Goal: Task Accomplishment & Management: Manage account settings

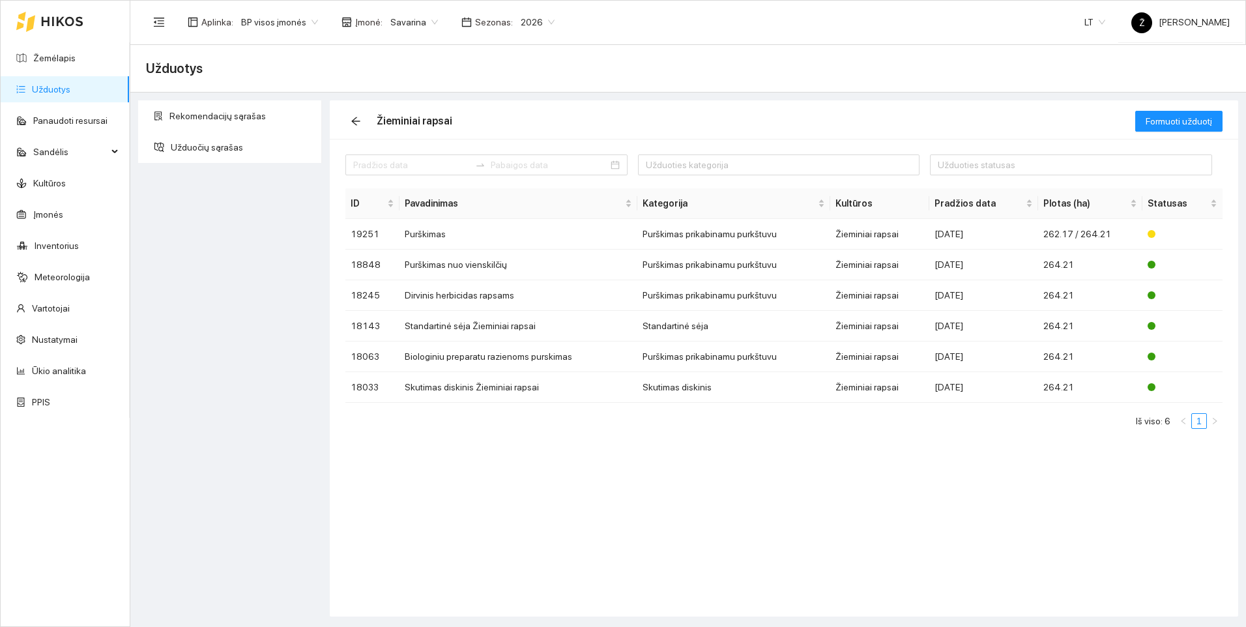
click at [54, 84] on link "Užduotys" at bounding box center [51, 89] width 38 height 10
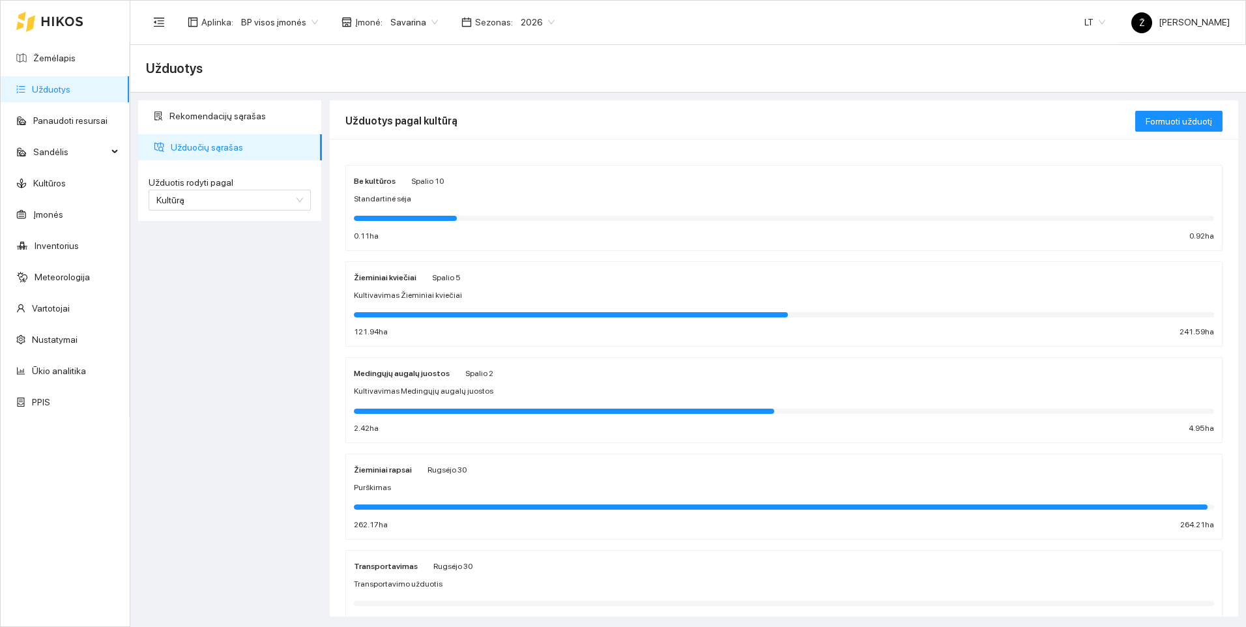
click at [389, 486] on div "Purškimas" at bounding box center [784, 488] width 860 height 12
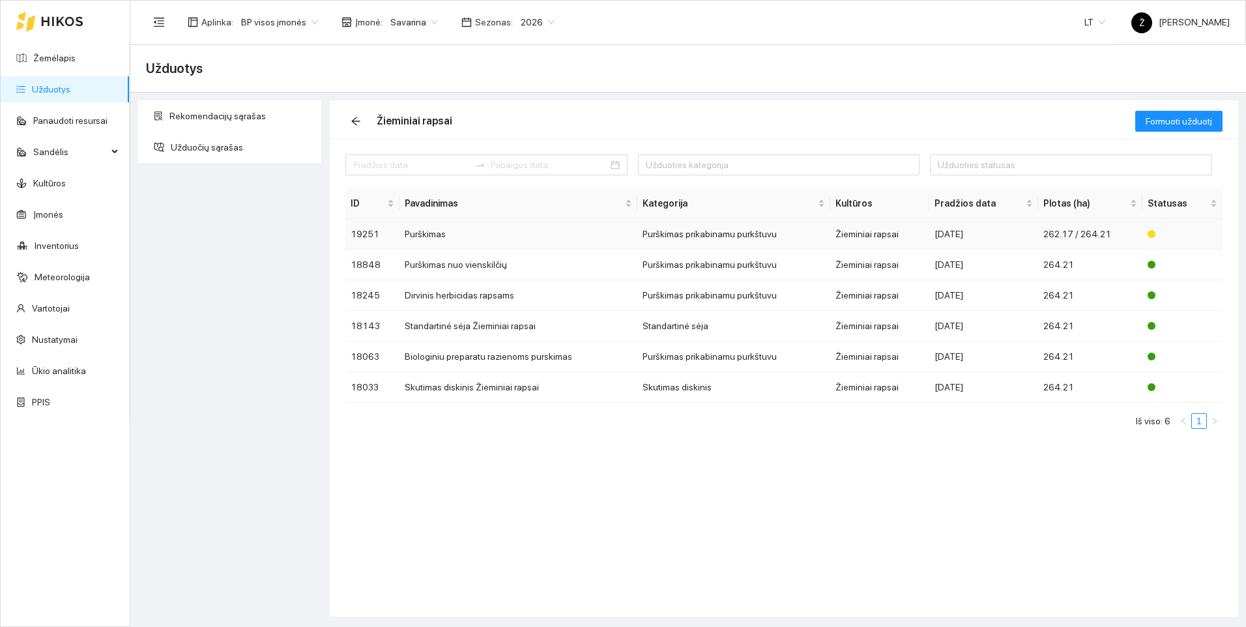
click at [433, 237] on td "Purškimas" at bounding box center [519, 234] width 238 height 31
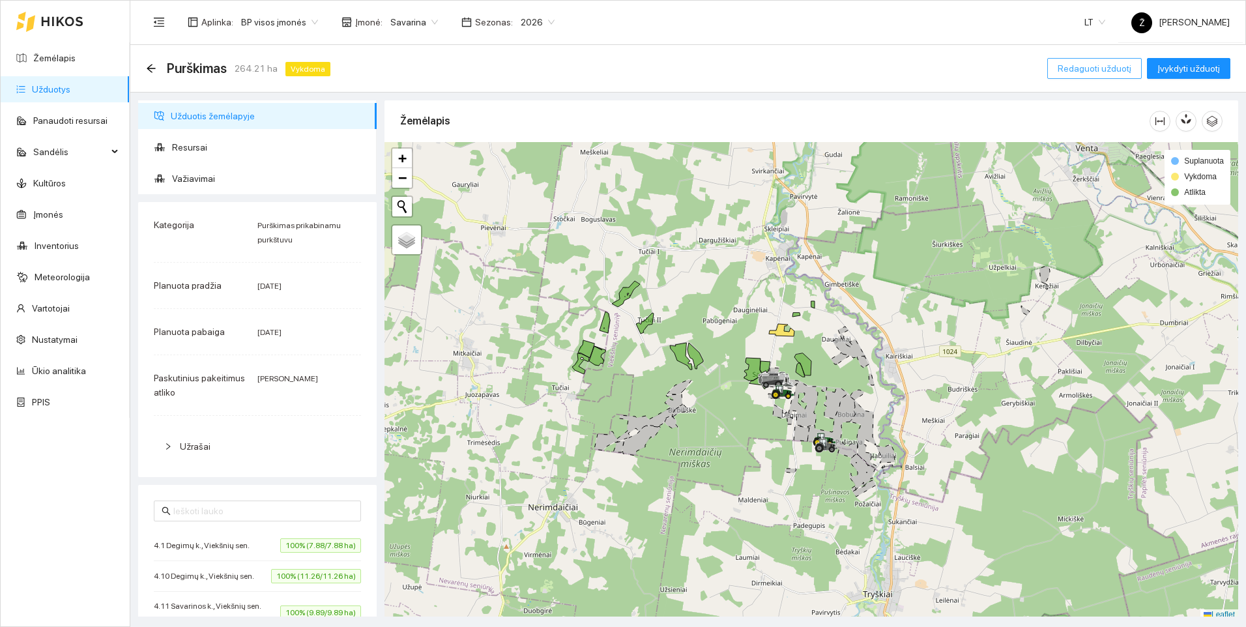
click at [1098, 66] on span "Redaguoti užduotį" at bounding box center [1095, 68] width 74 height 14
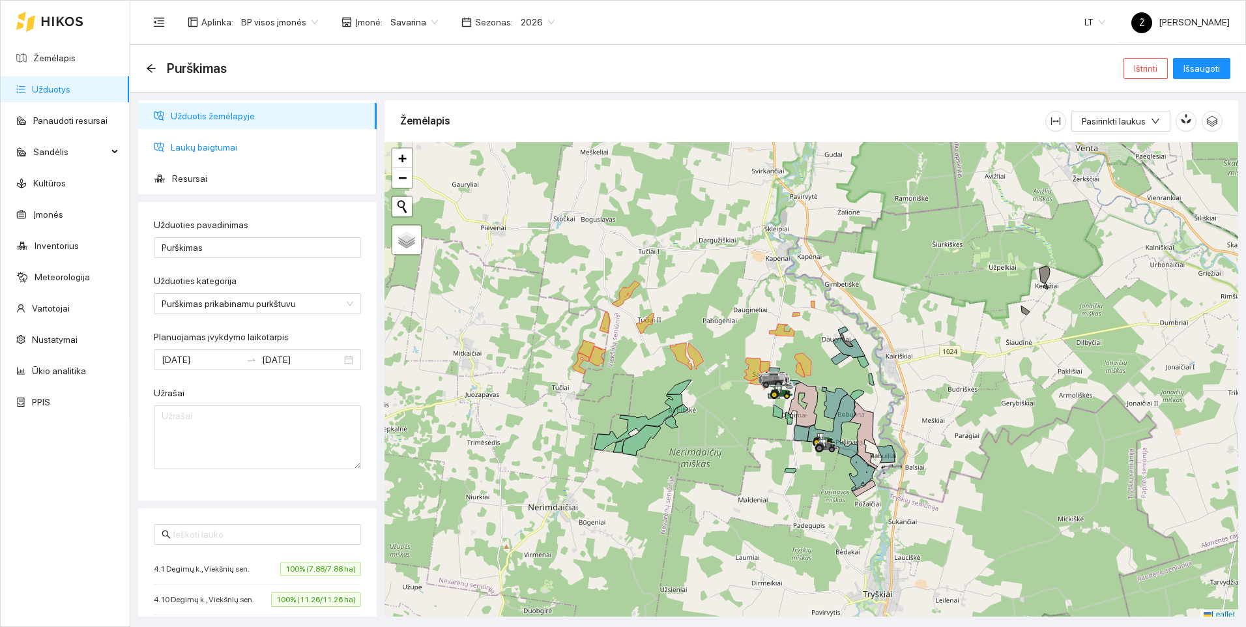
click at [221, 143] on span "Laukų baigtumai" at bounding box center [269, 147] width 196 height 26
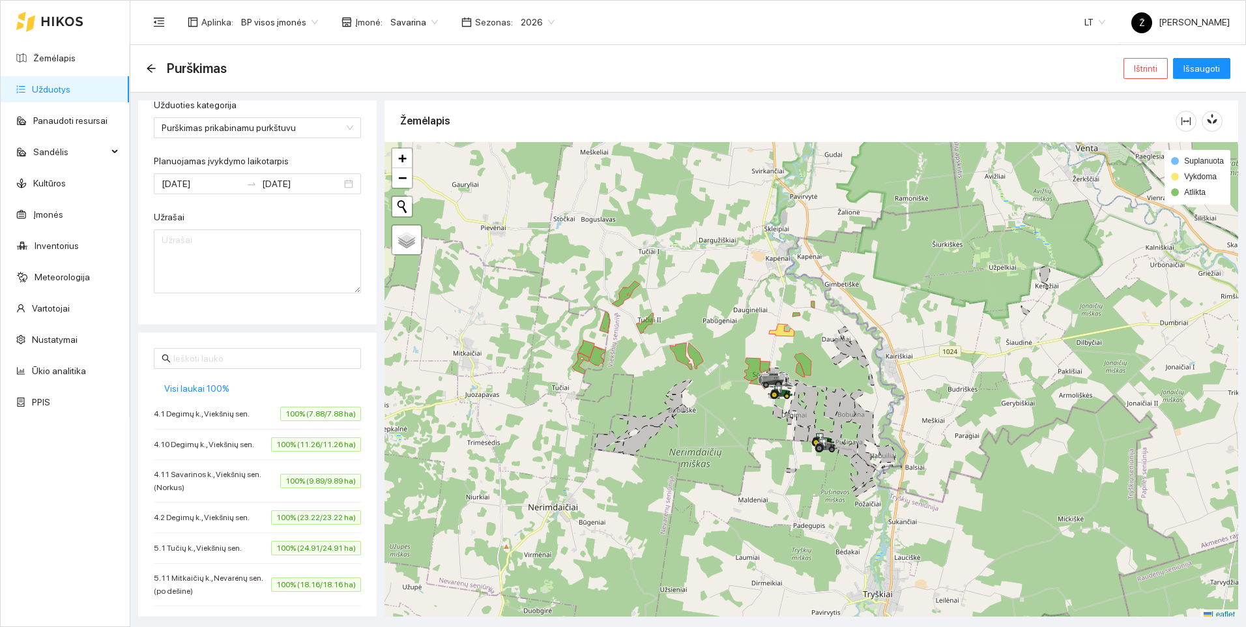
scroll to position [196, 0]
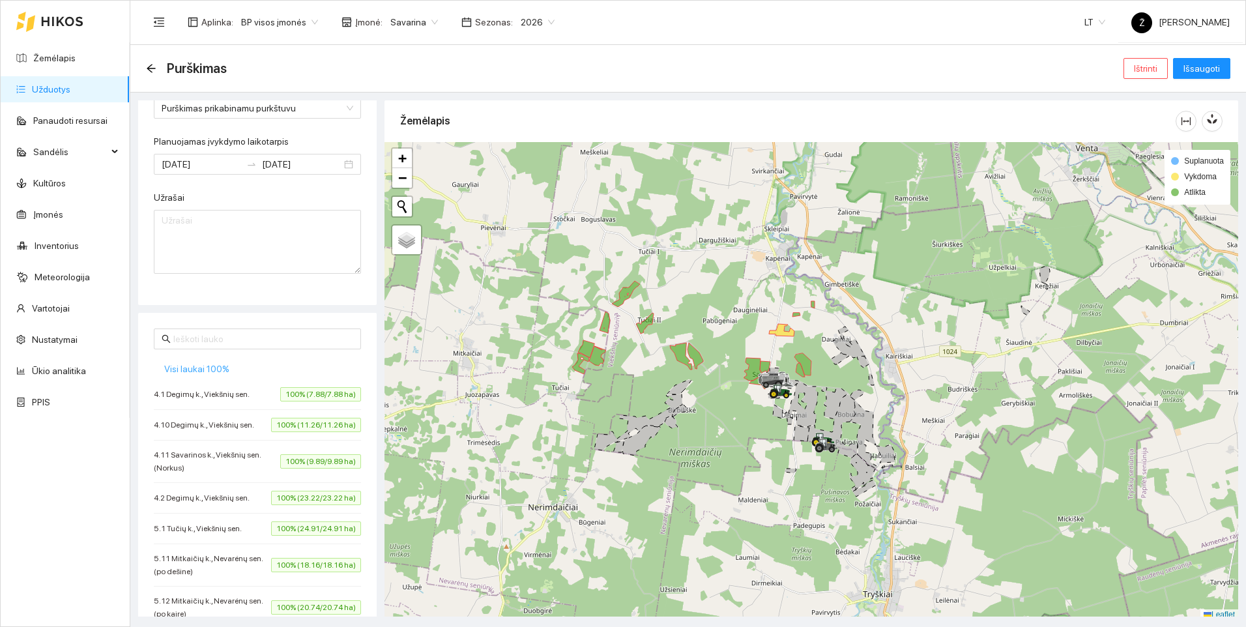
click at [192, 370] on span "Visi laukai 100%" at bounding box center [196, 369] width 65 height 14
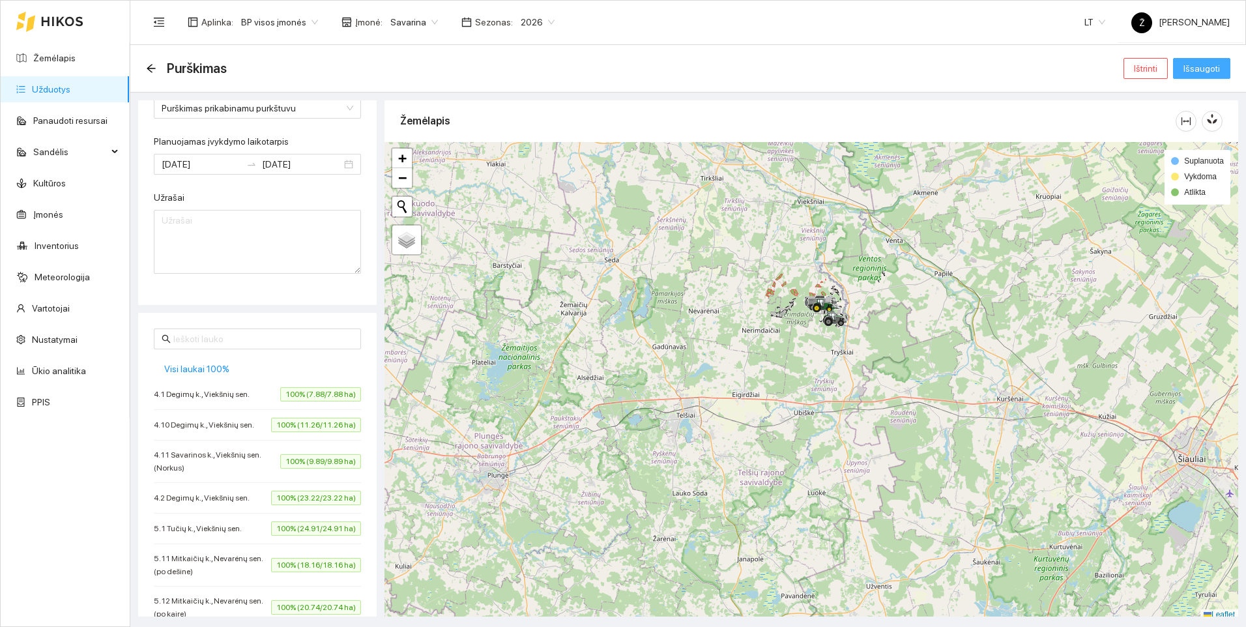
click at [1210, 61] on span "Išsaugoti" at bounding box center [1202, 68] width 36 height 14
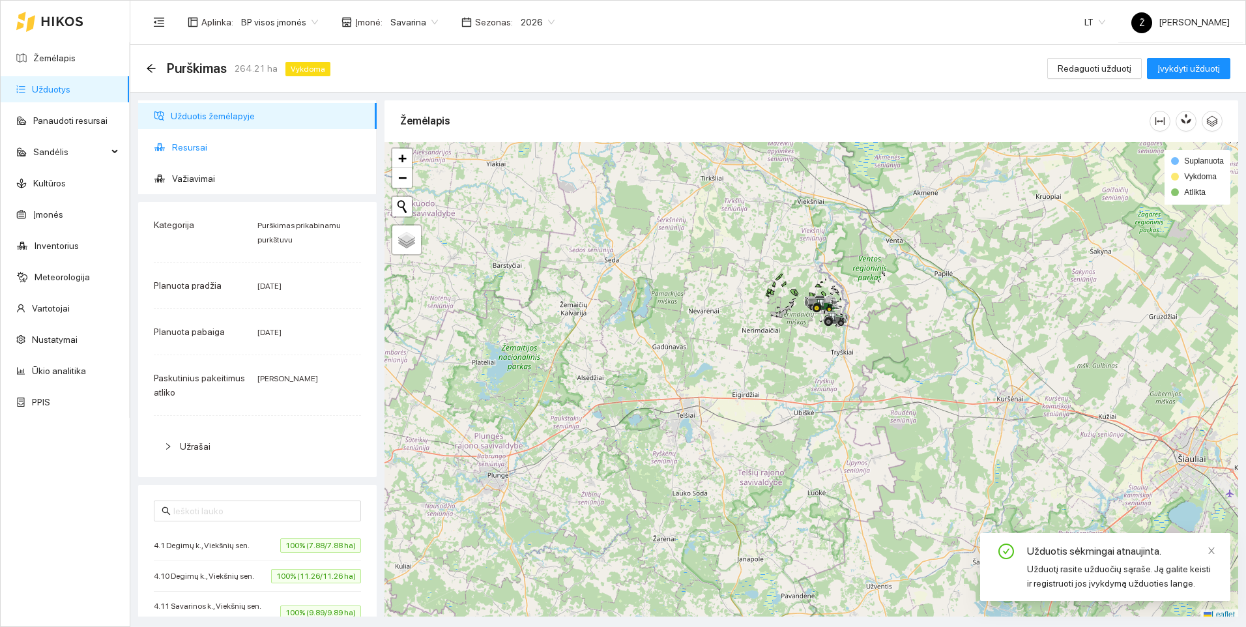
click at [194, 154] on span "Resursai" at bounding box center [269, 147] width 194 height 26
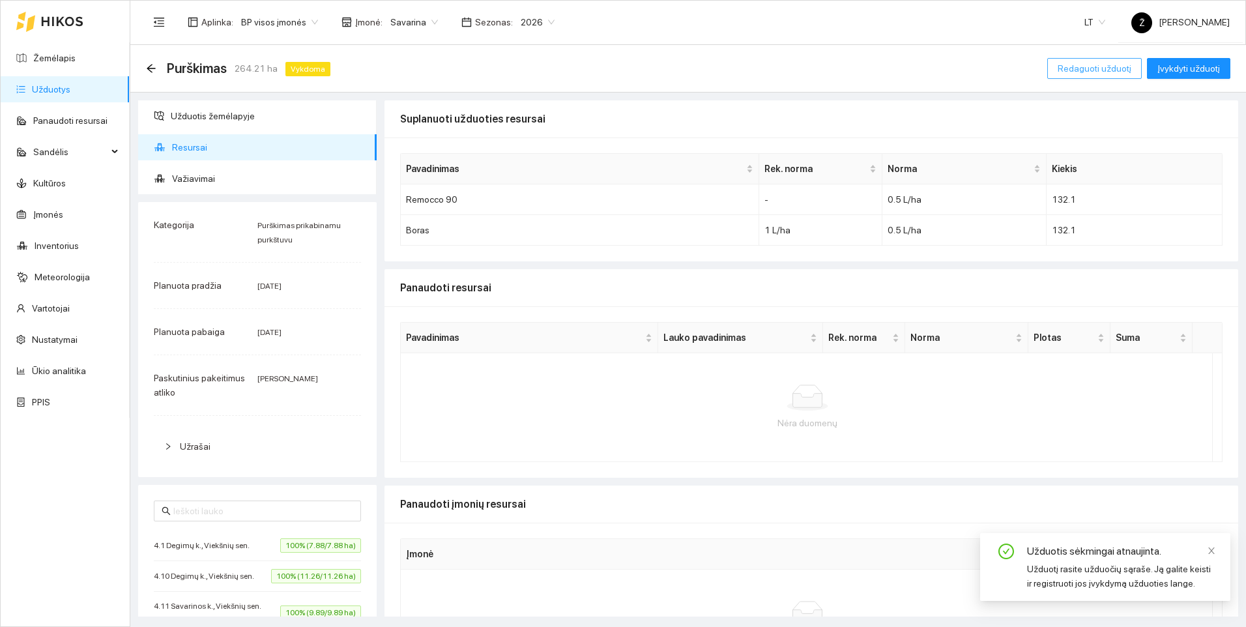
click at [1068, 71] on span "Redaguoti užduotį" at bounding box center [1095, 68] width 74 height 14
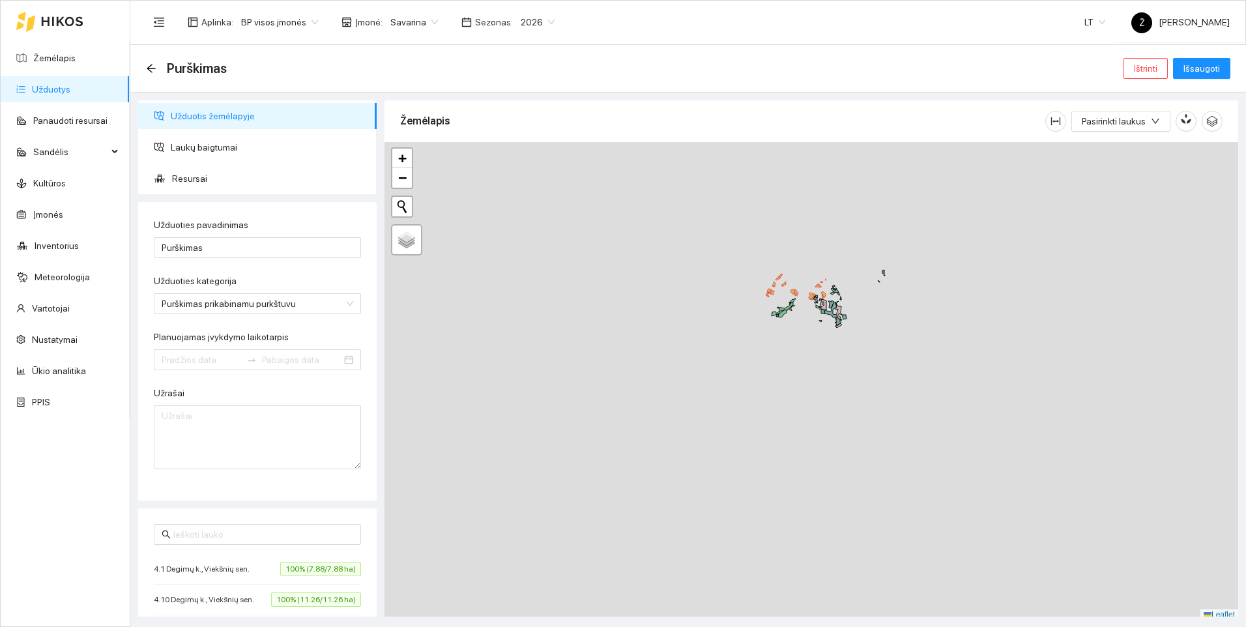
type input "[DATE]"
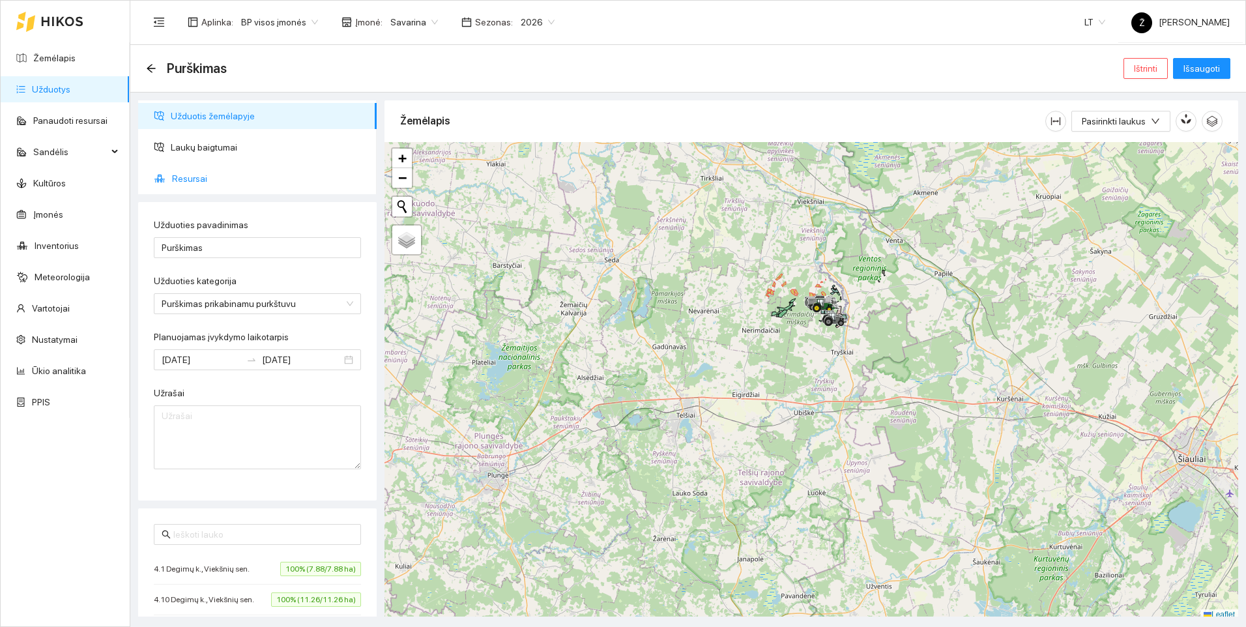
click at [196, 181] on span "Resursai" at bounding box center [269, 179] width 194 height 26
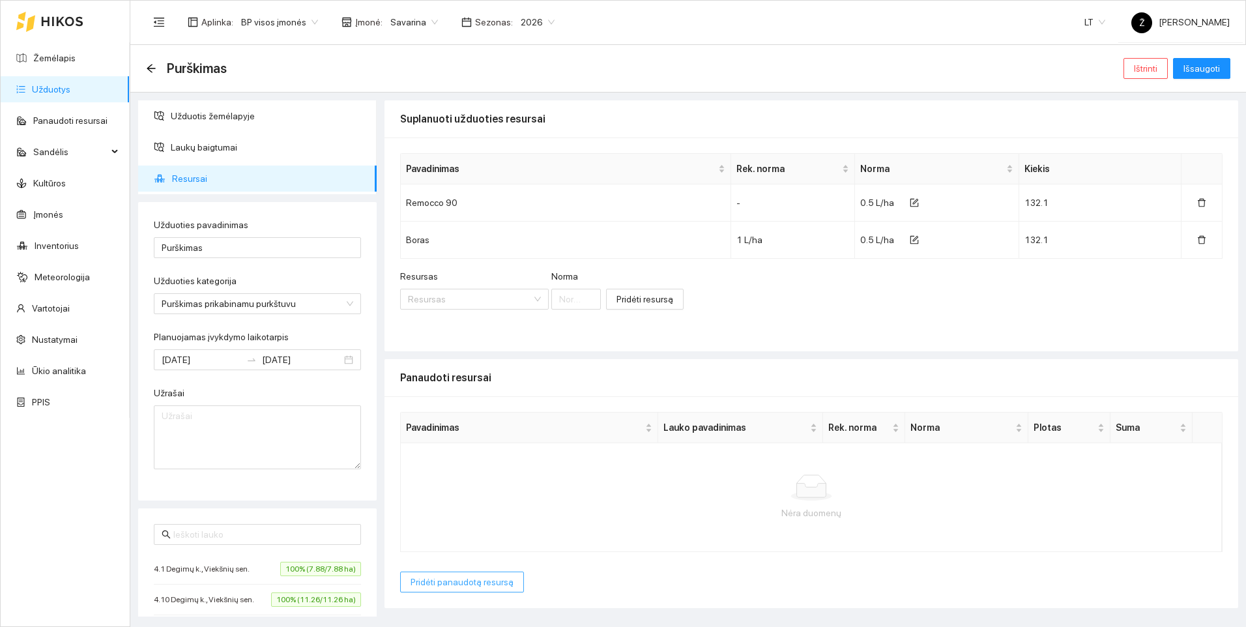
click at [459, 585] on span "Pridėti panaudotą resursą" at bounding box center [462, 582] width 103 height 14
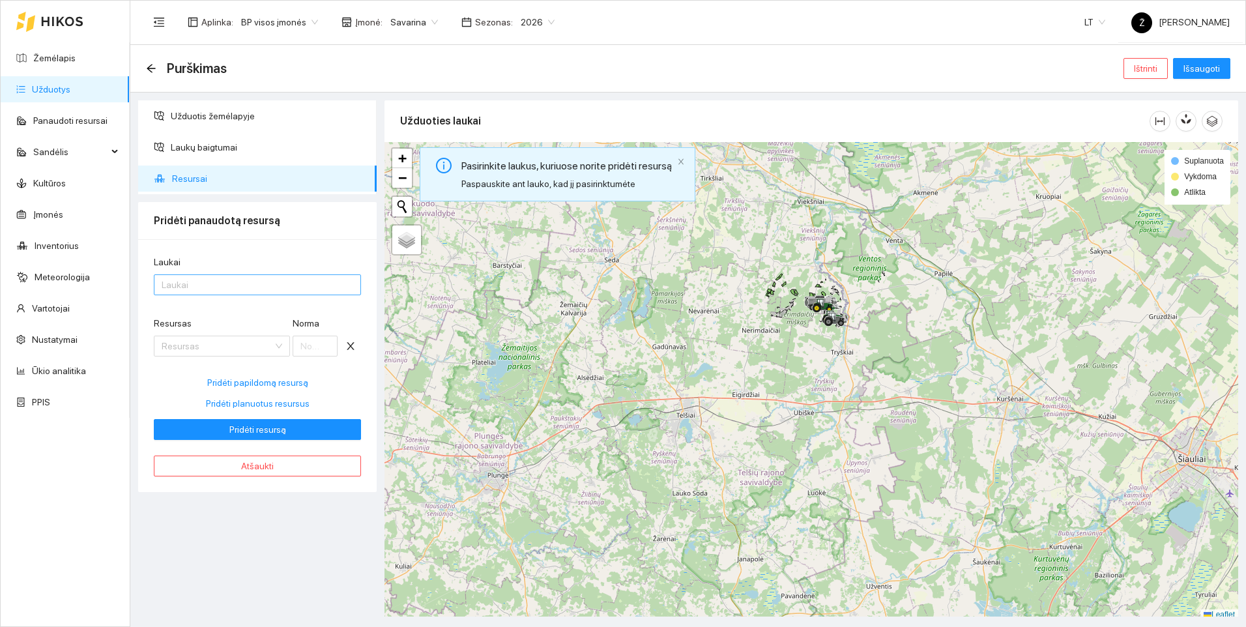
click at [217, 280] on div at bounding box center [251, 285] width 188 height 16
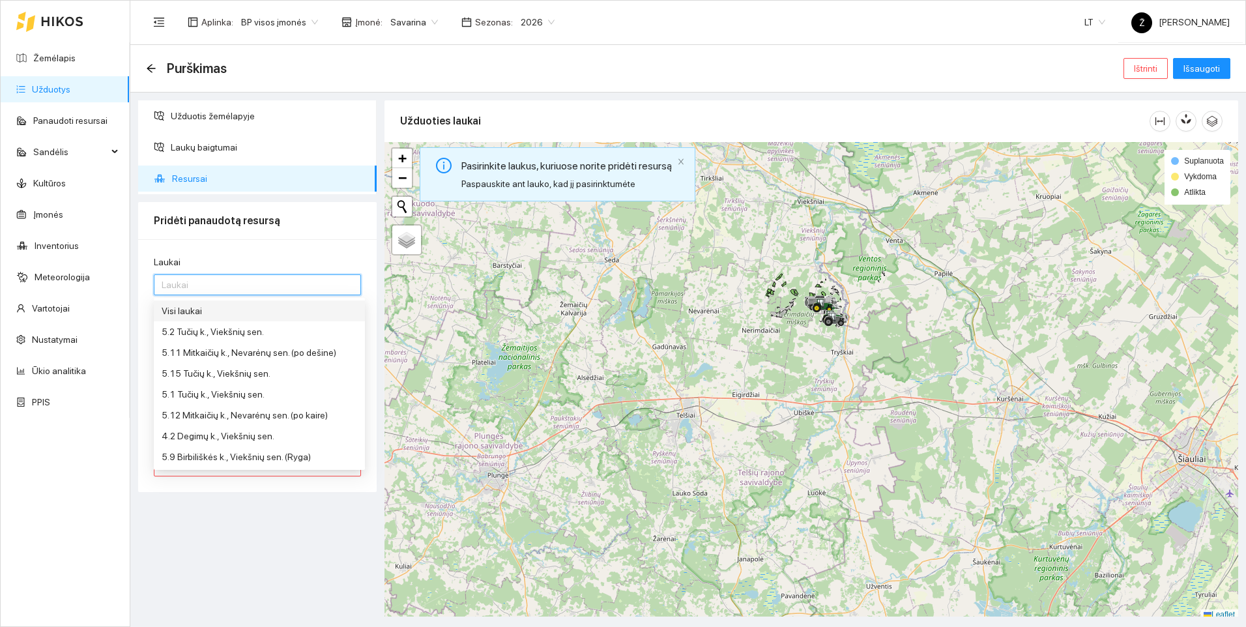
click at [203, 311] on div "Visi laukai" at bounding box center [260, 311] width 196 height 14
click at [392, 324] on div at bounding box center [812, 381] width 854 height 478
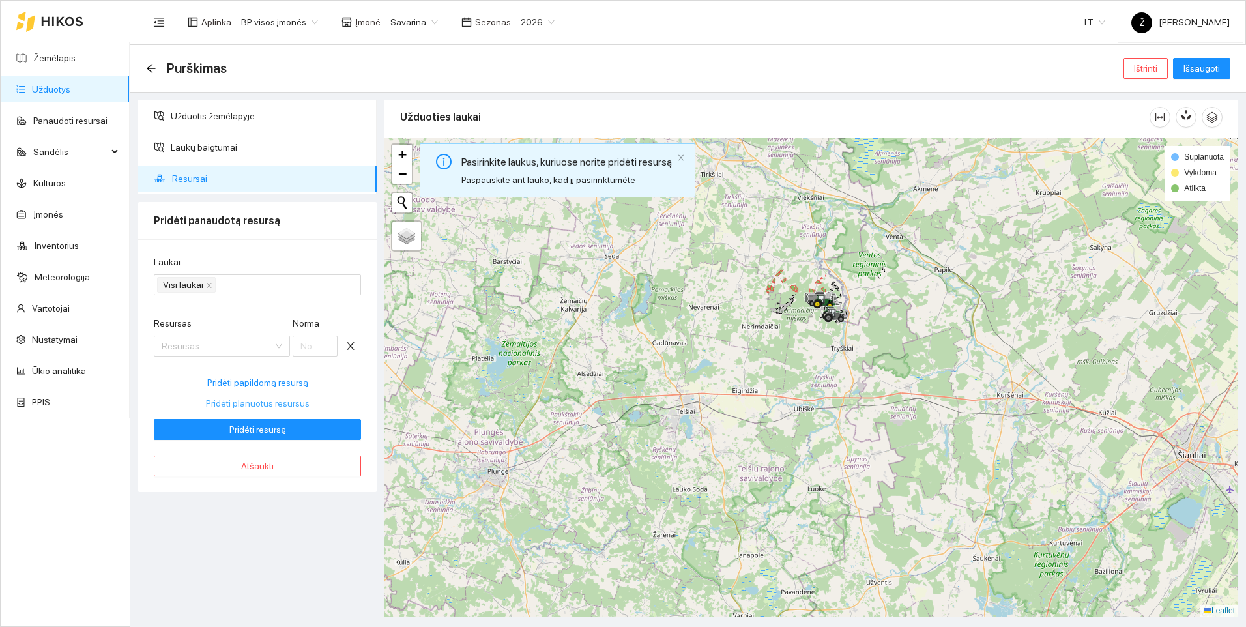
click at [273, 401] on span "Pridėti planuotus resursus" at bounding box center [258, 403] width 104 height 14
type input "0.5"
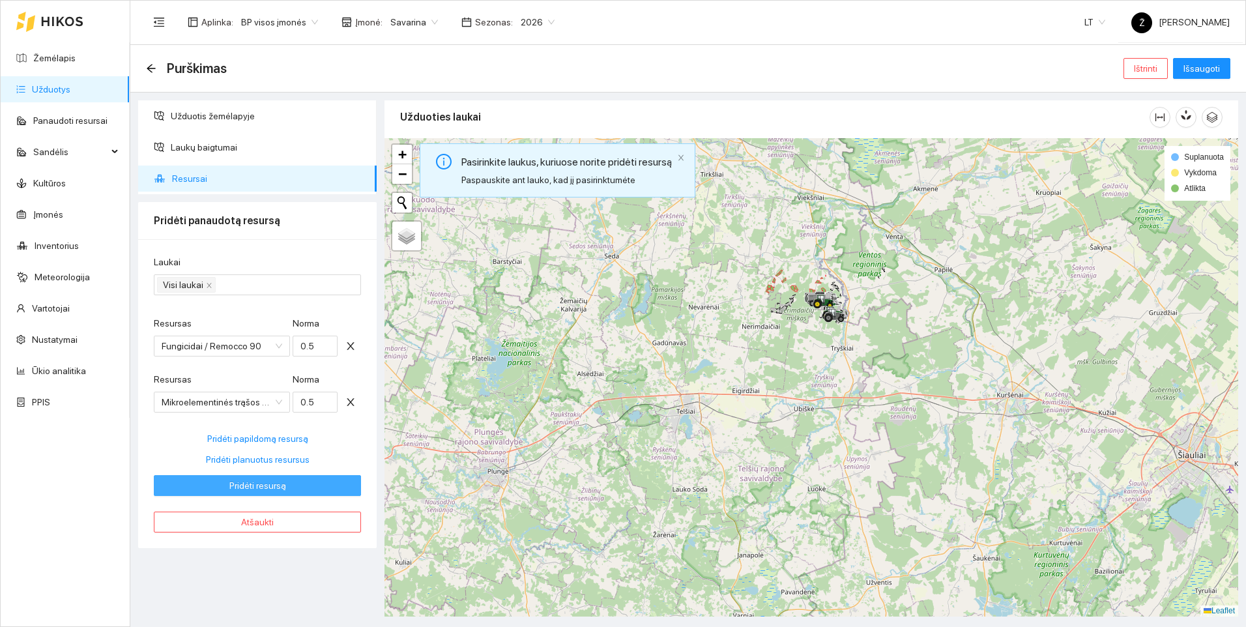
click at [276, 480] on span "Pridėti resursą" at bounding box center [257, 485] width 57 height 14
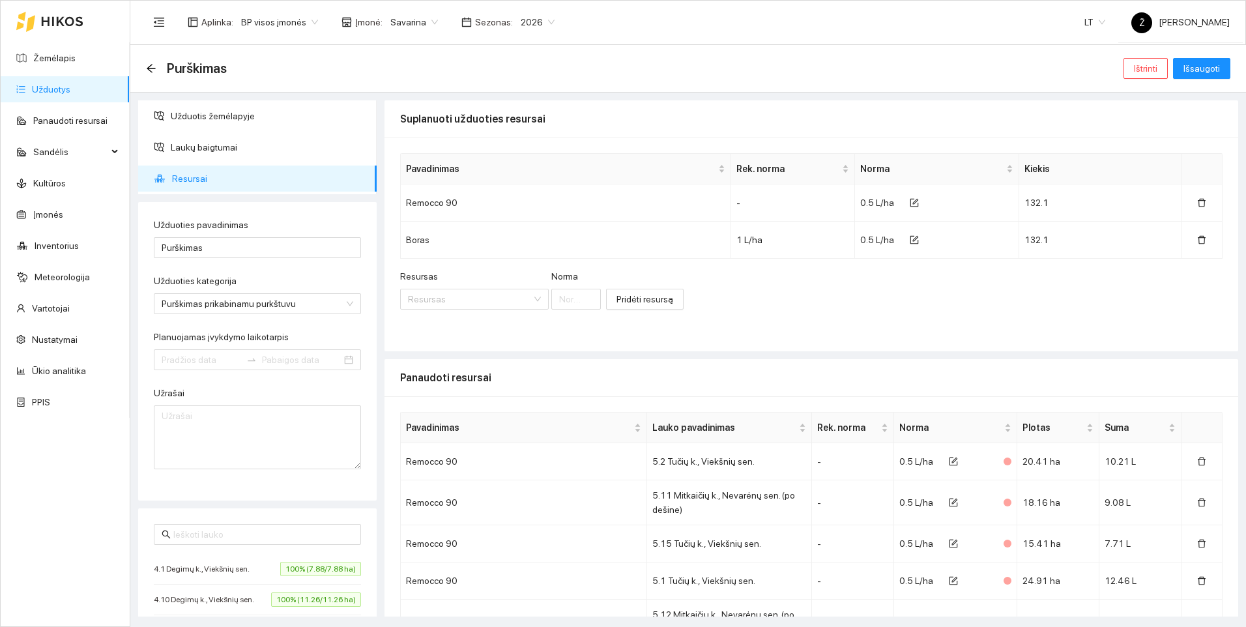
type input "[DATE]"
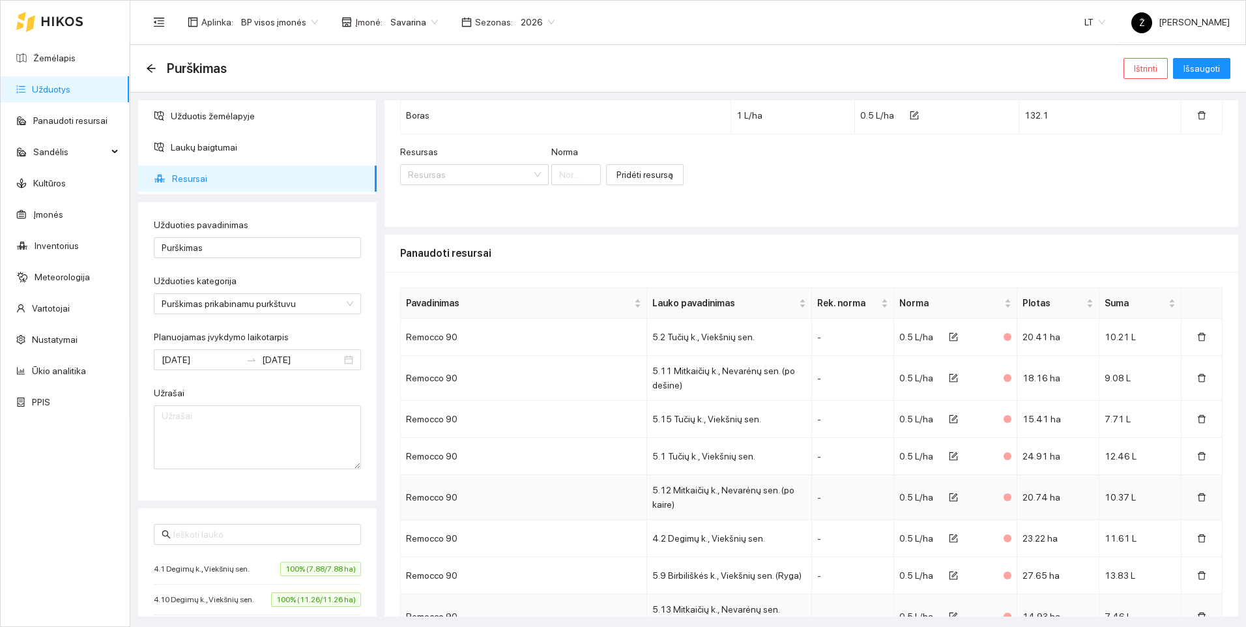
scroll to position [0, 0]
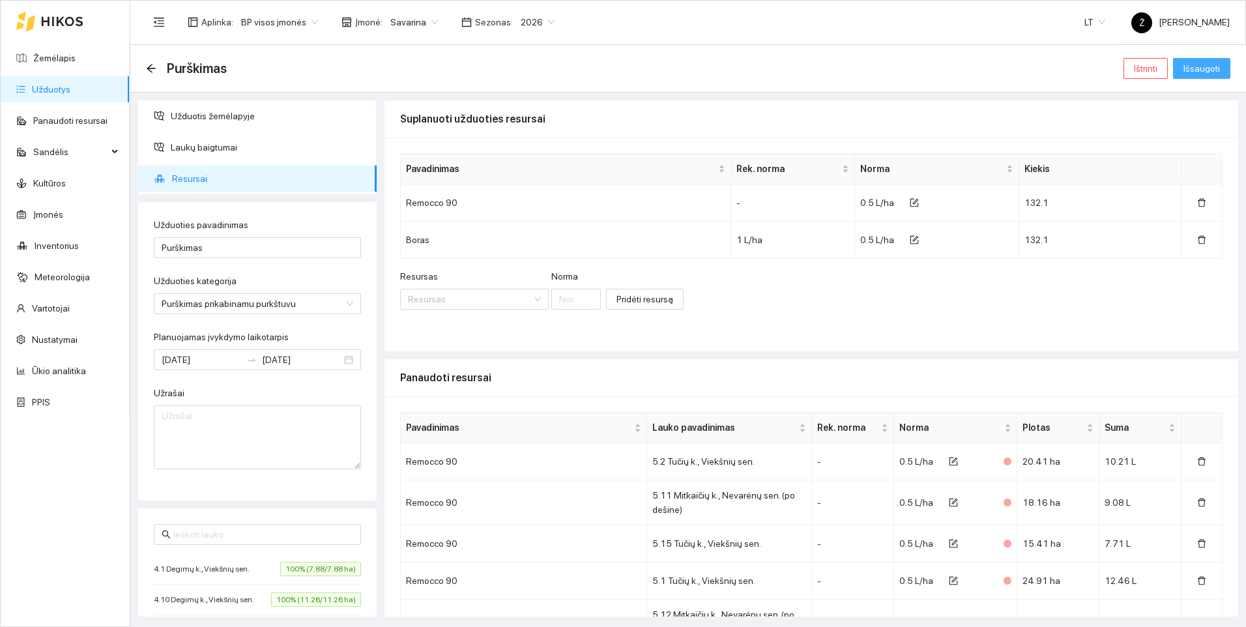
click at [1195, 65] on span "Išsaugoti" at bounding box center [1202, 68] width 36 height 14
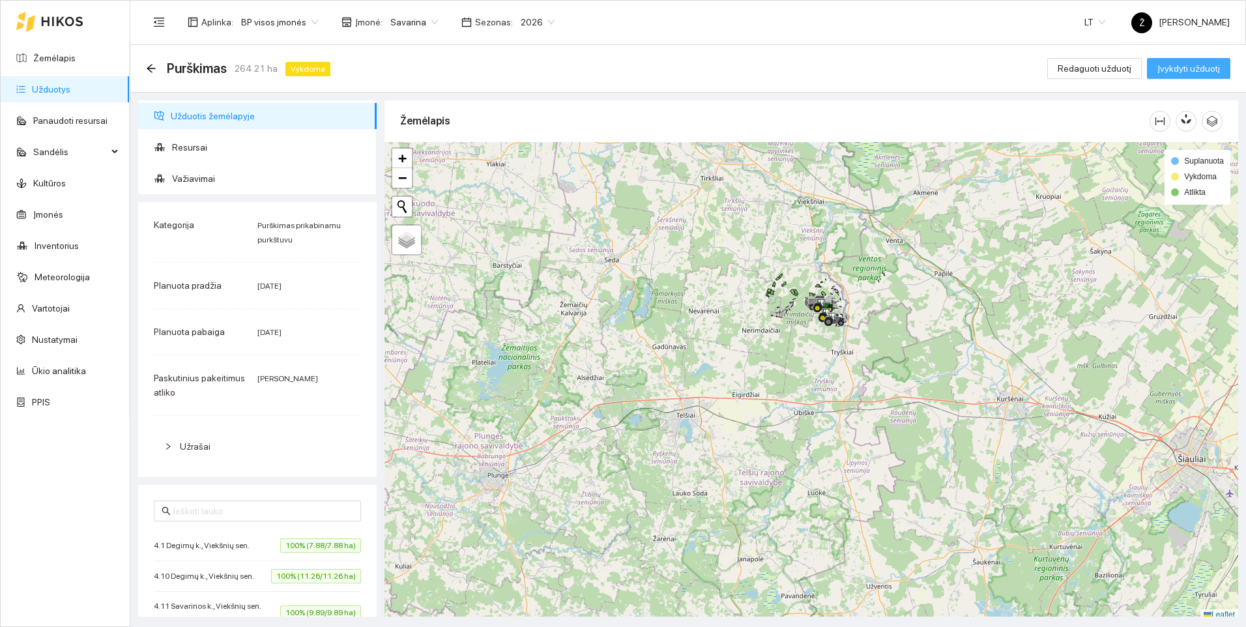
click at [1180, 72] on span "Įvykdyti užduotį" at bounding box center [1189, 68] width 63 height 14
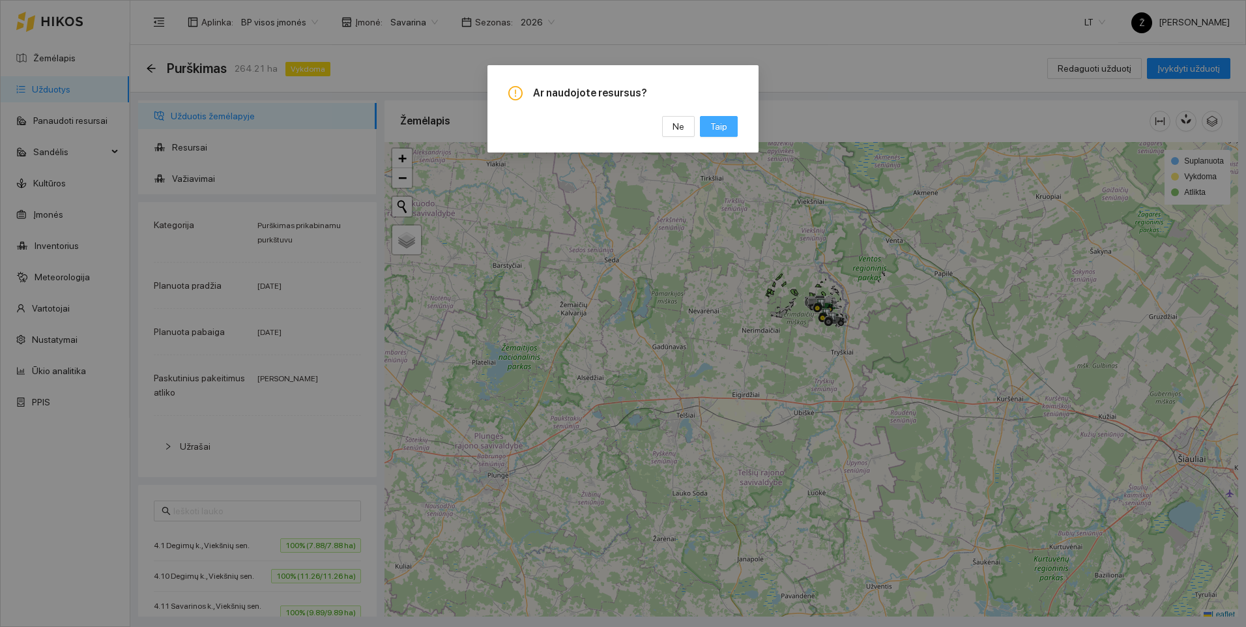
click at [710, 128] on button "Taip" at bounding box center [719, 126] width 38 height 21
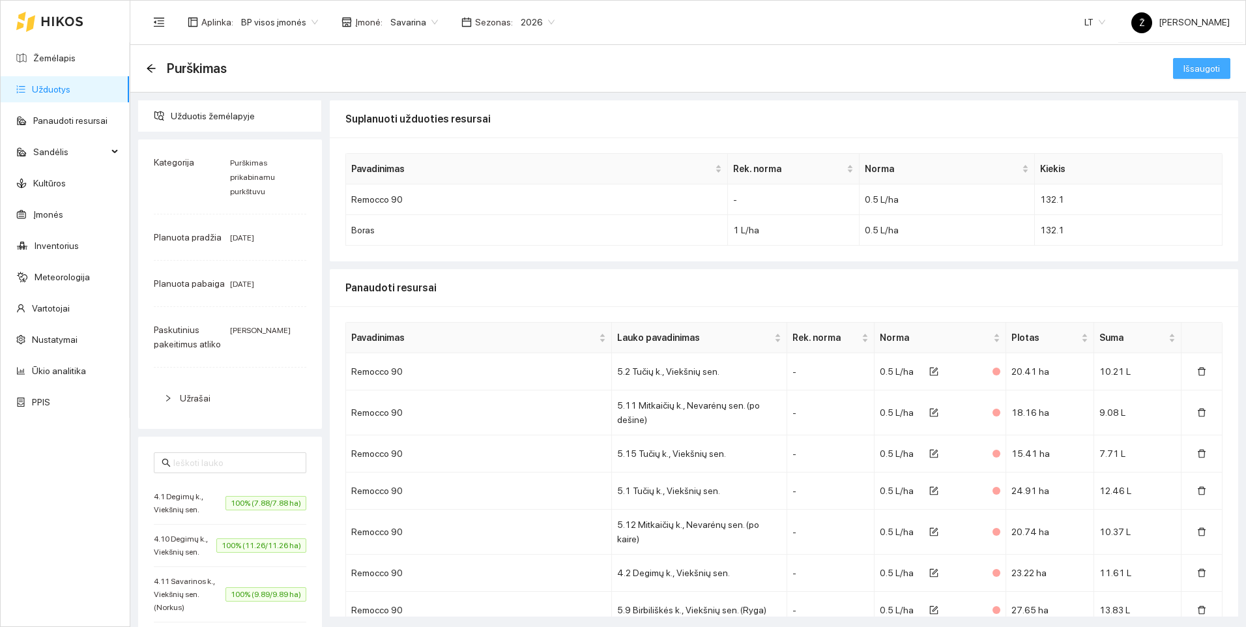
click at [1189, 63] on span "Išsaugoti" at bounding box center [1202, 68] width 36 height 14
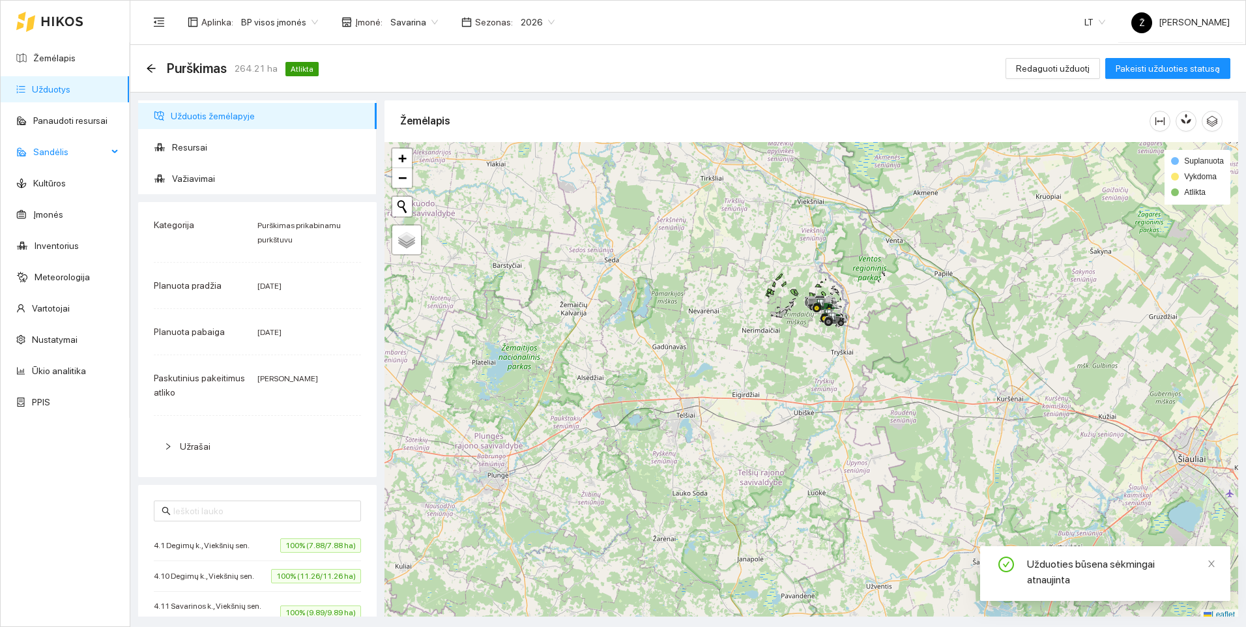
click at [59, 153] on span "Sandėlis" at bounding box center [70, 152] width 74 height 26
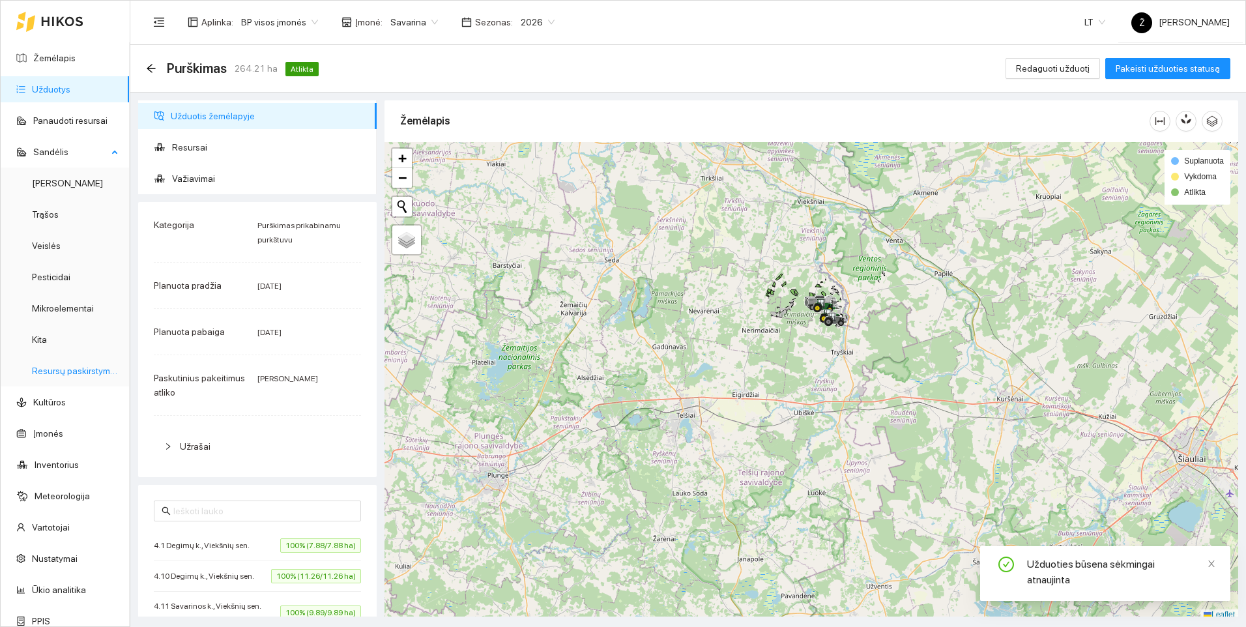
click at [75, 366] on link "Resursų paskirstymas" at bounding box center [76, 371] width 88 height 10
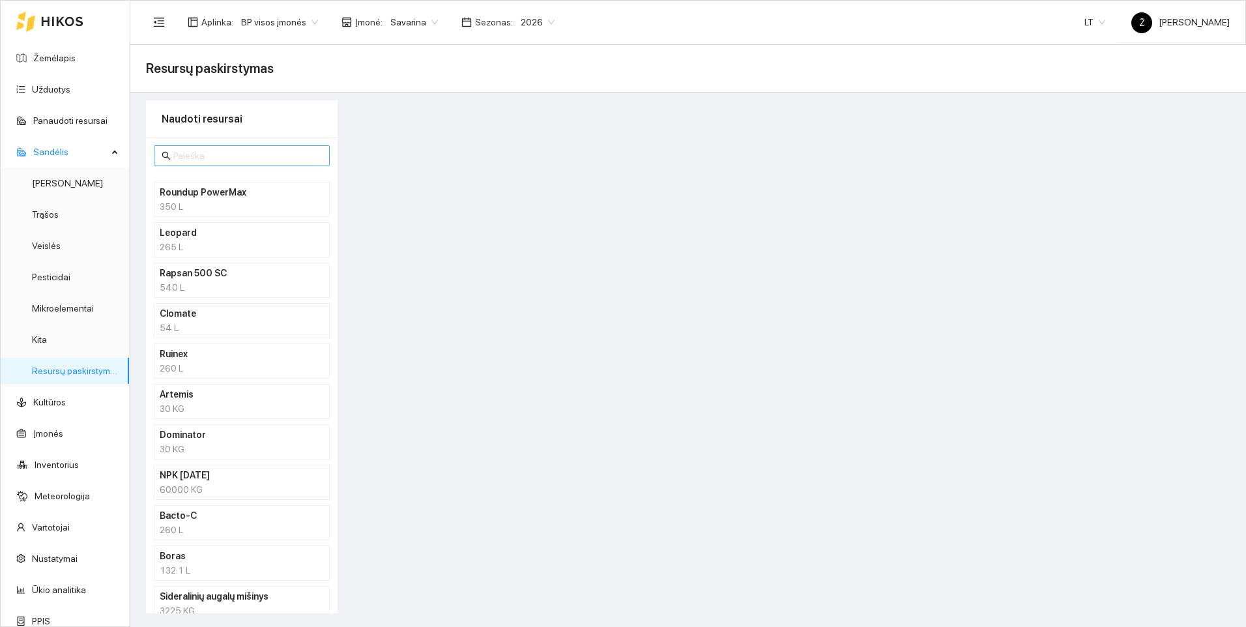
drag, startPoint x: 201, startPoint y: 139, endPoint x: 191, endPoint y: 150, distance: 15.2
click at [197, 143] on div "Roundup PowerMax 350 L Leopard 265 L Rapsan 500 SC 540 L Clomate 54 L Ruinex 26…" at bounding box center [242, 467] width 192 height 658
click at [191, 153] on input "text" at bounding box center [247, 156] width 149 height 14
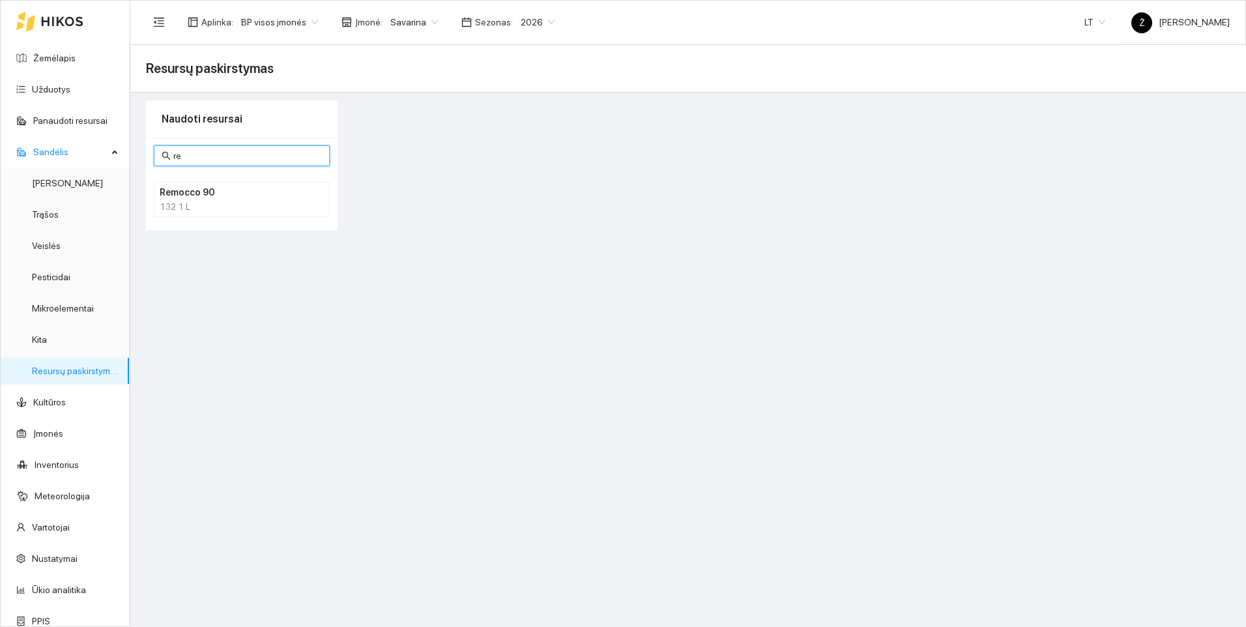
type input "re"
click at [191, 195] on h4 "Remocco 90" at bounding box center [225, 192] width 130 height 14
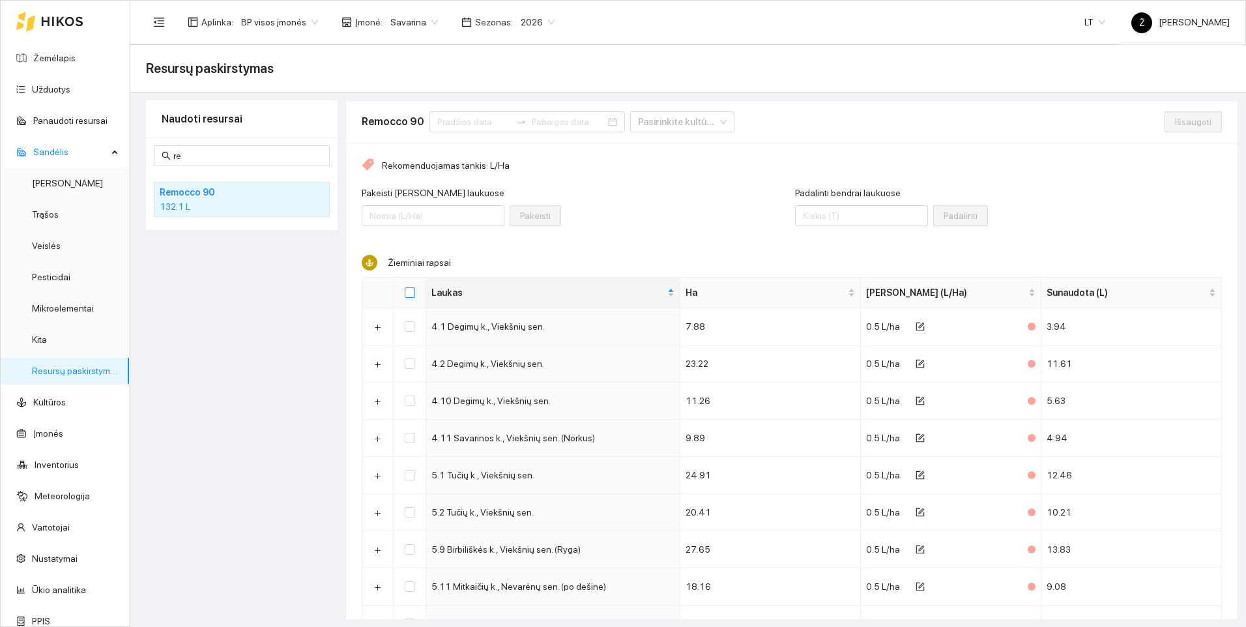
click at [413, 287] on input "Select all" at bounding box center [410, 292] width 10 height 10
checkbox input "true"
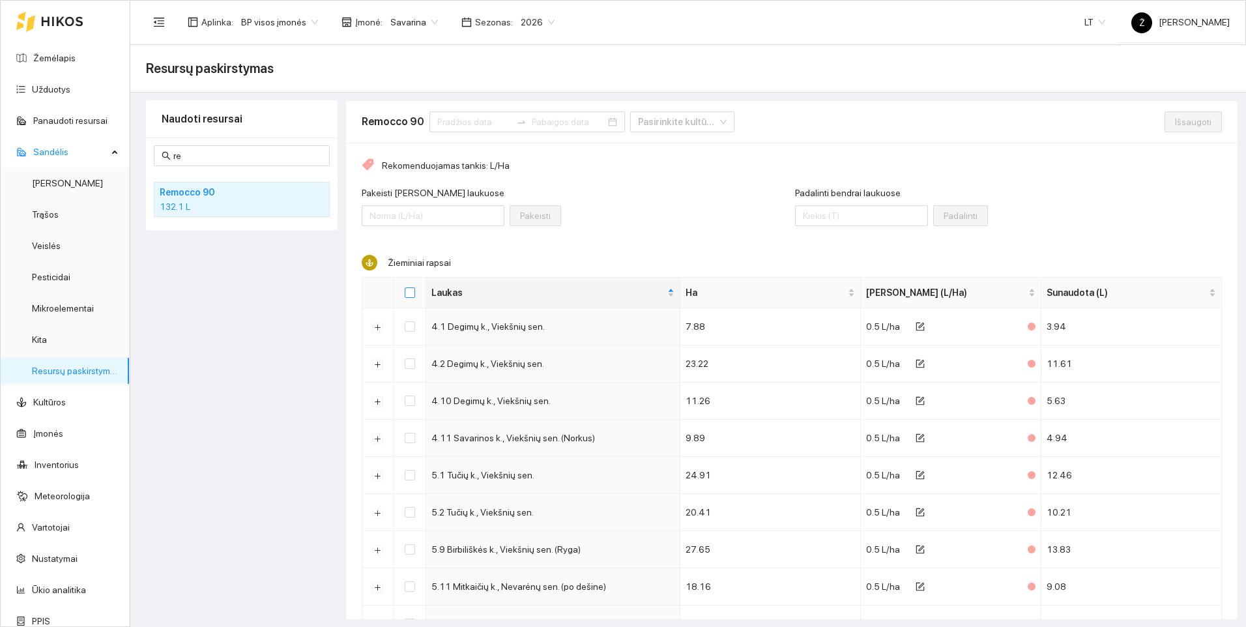
checkbox input "true"
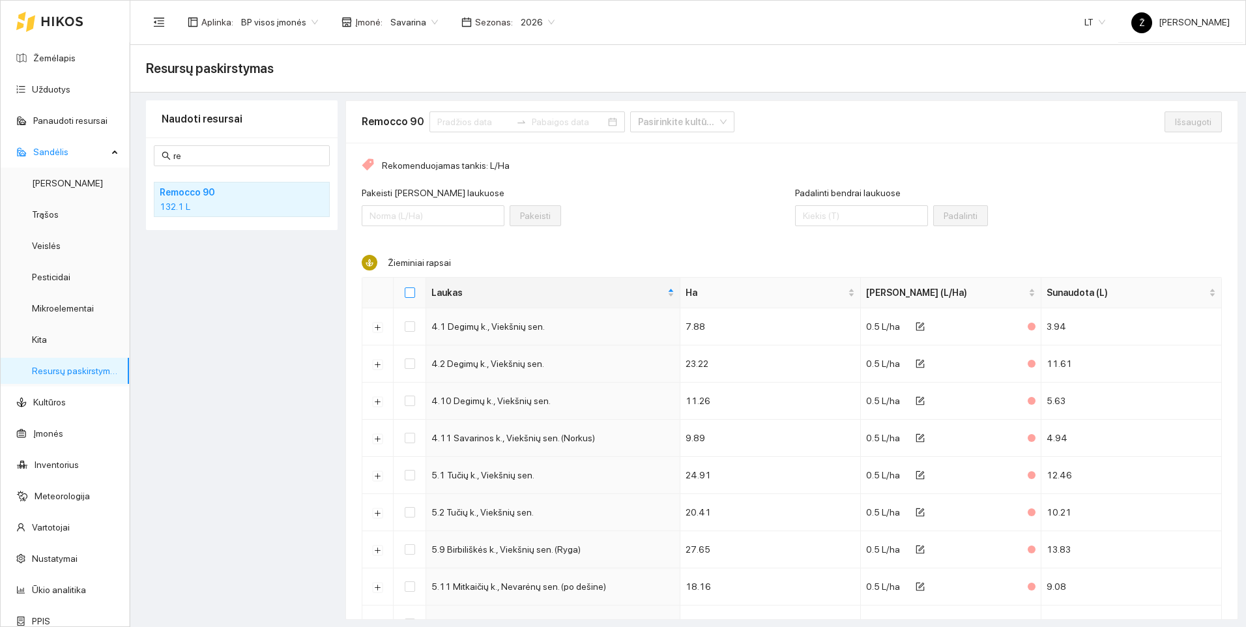
checkbox input "true"
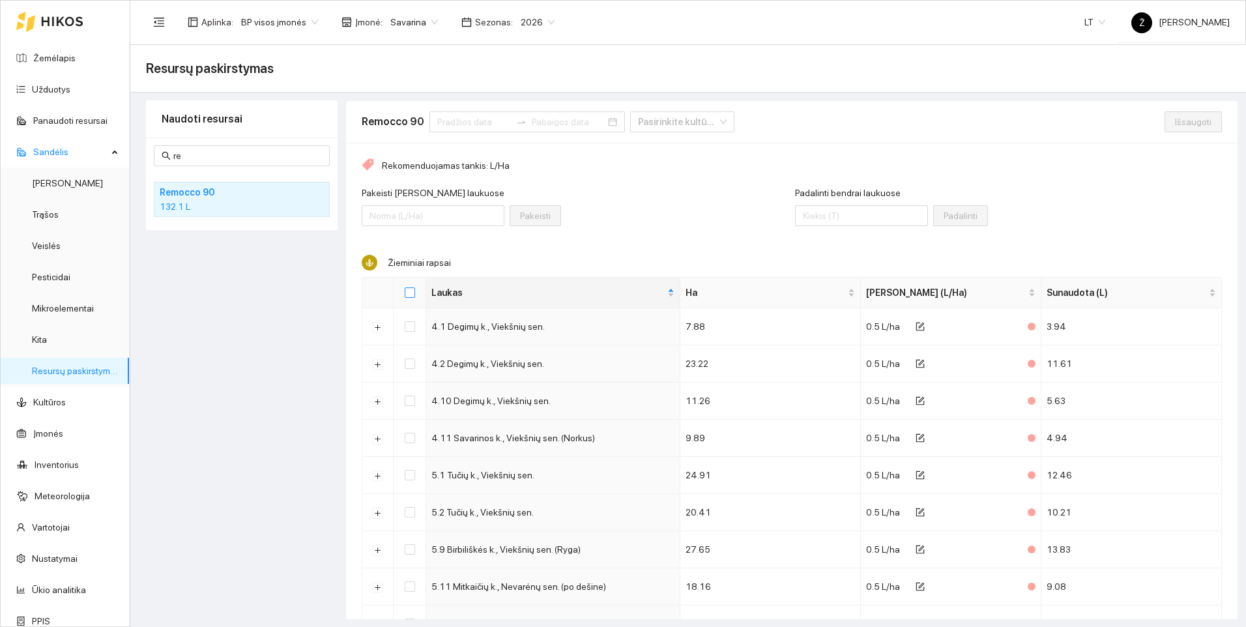
checkbox input "true"
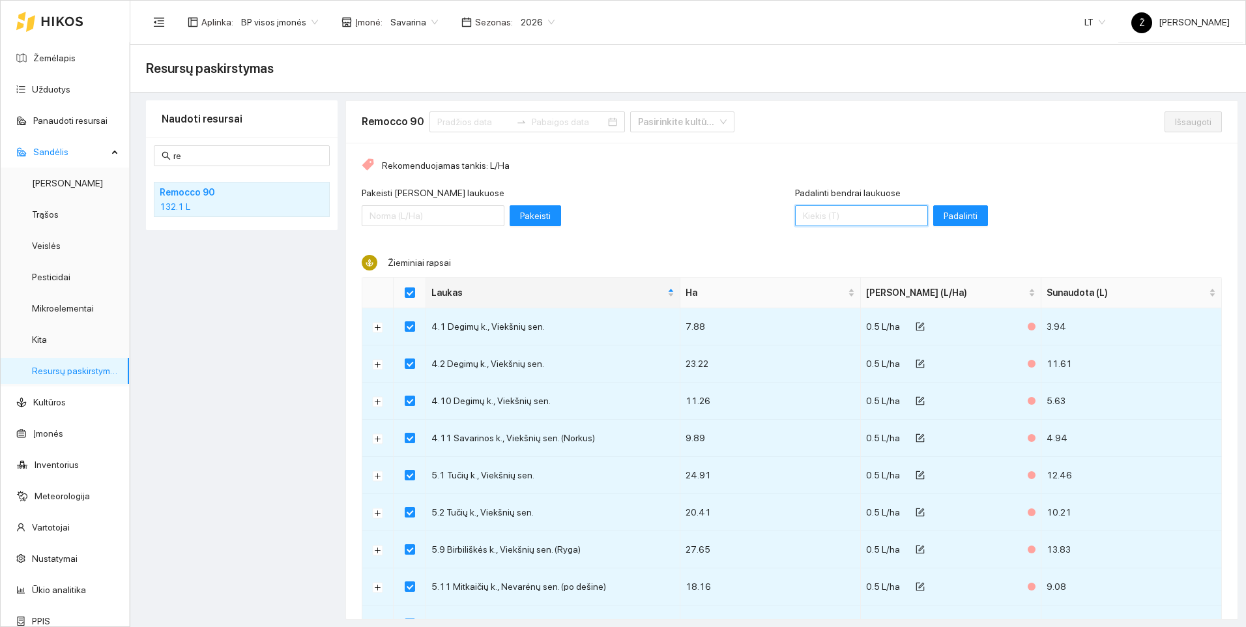
click at [826, 215] on input "Padalinti bendrai laukuose" at bounding box center [861, 215] width 133 height 21
type input "135"
click at [944, 216] on span "Padalinti" at bounding box center [961, 216] width 34 height 14
click at [1180, 124] on span "Išsaugoti" at bounding box center [1193, 122] width 36 height 14
checkbox input "false"
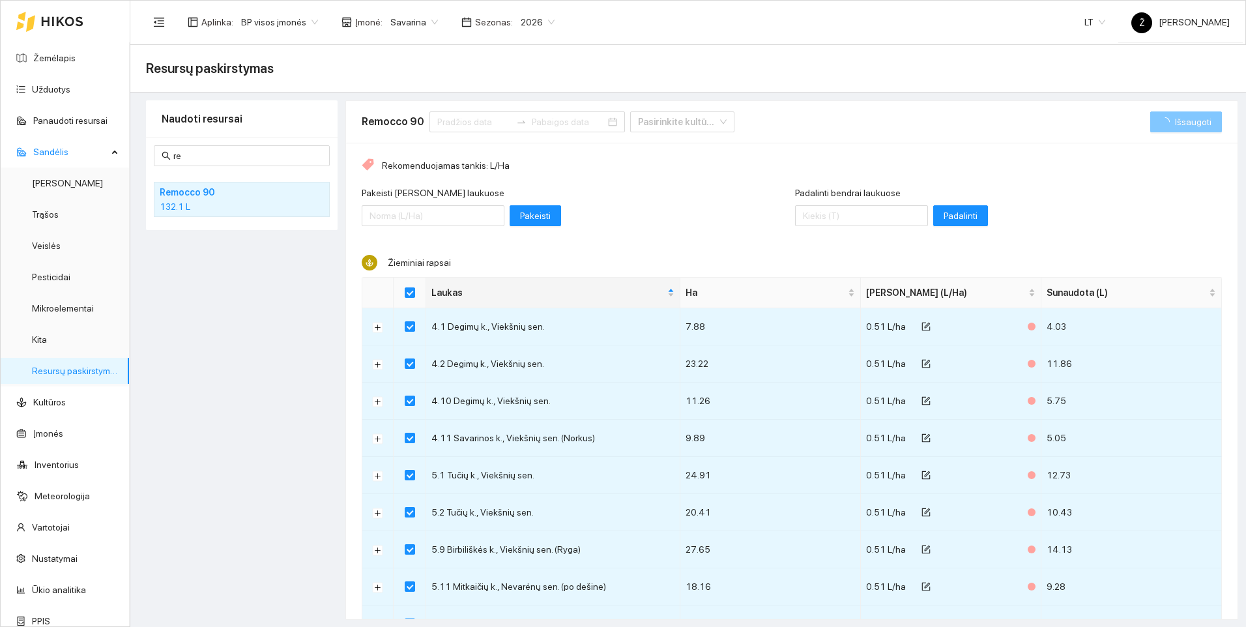
checkbox input "false"
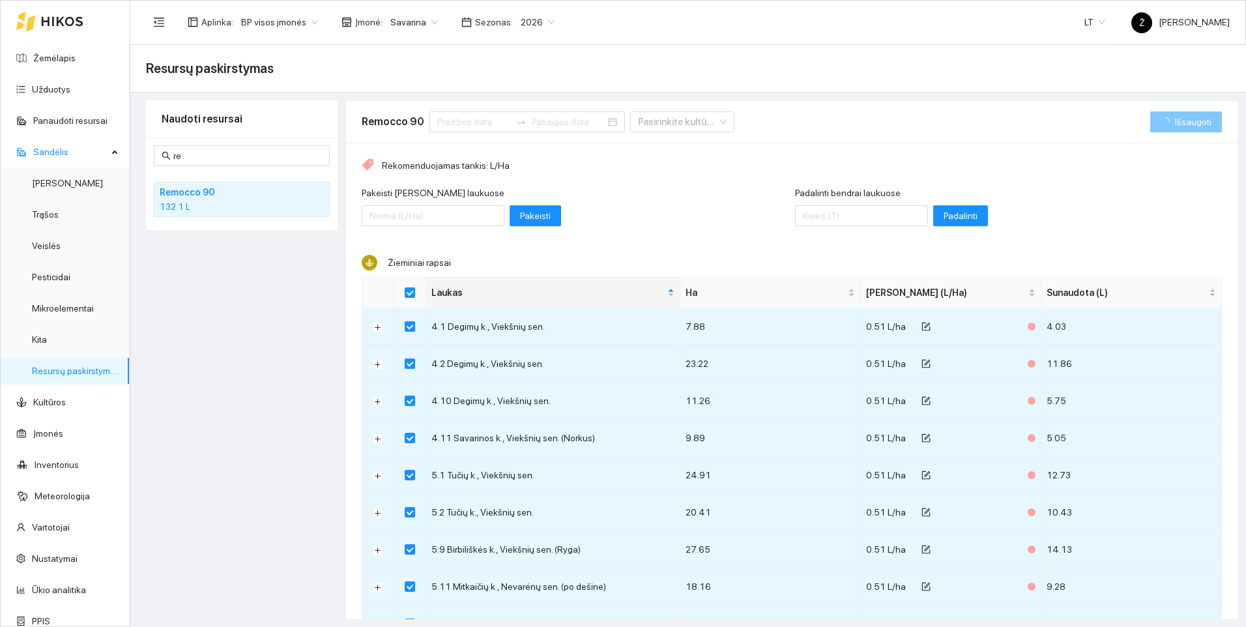
checkbox input "false"
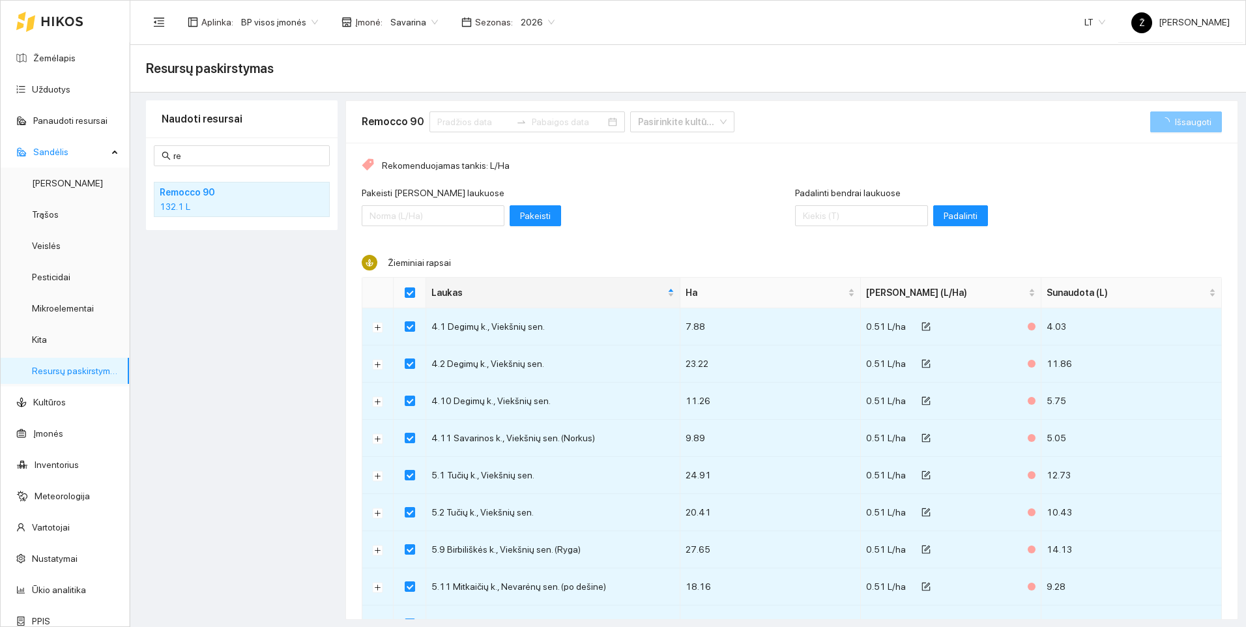
checkbox input "false"
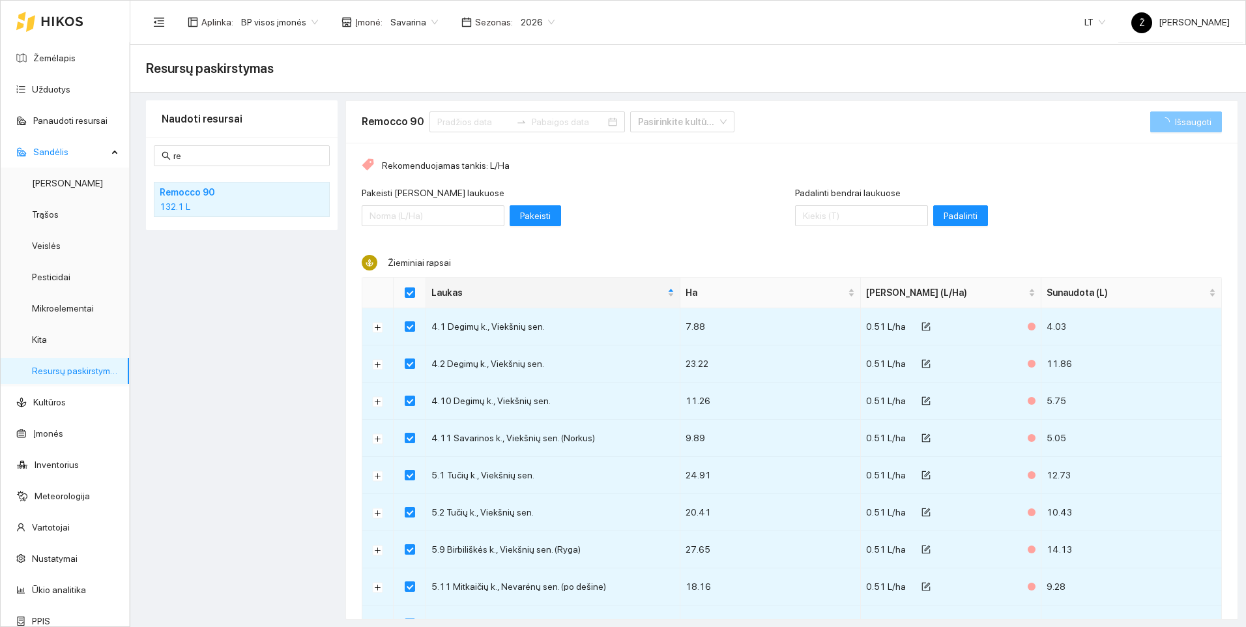
checkbox input "false"
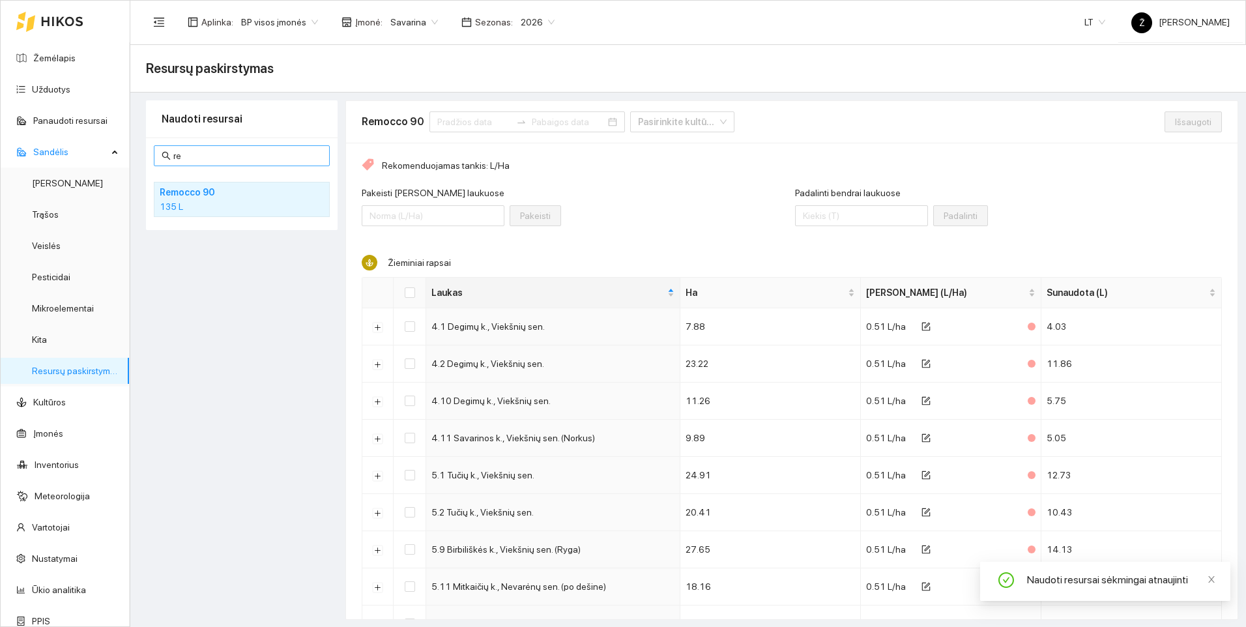
click at [222, 154] on input "re" at bounding box center [247, 156] width 149 height 14
type input "r"
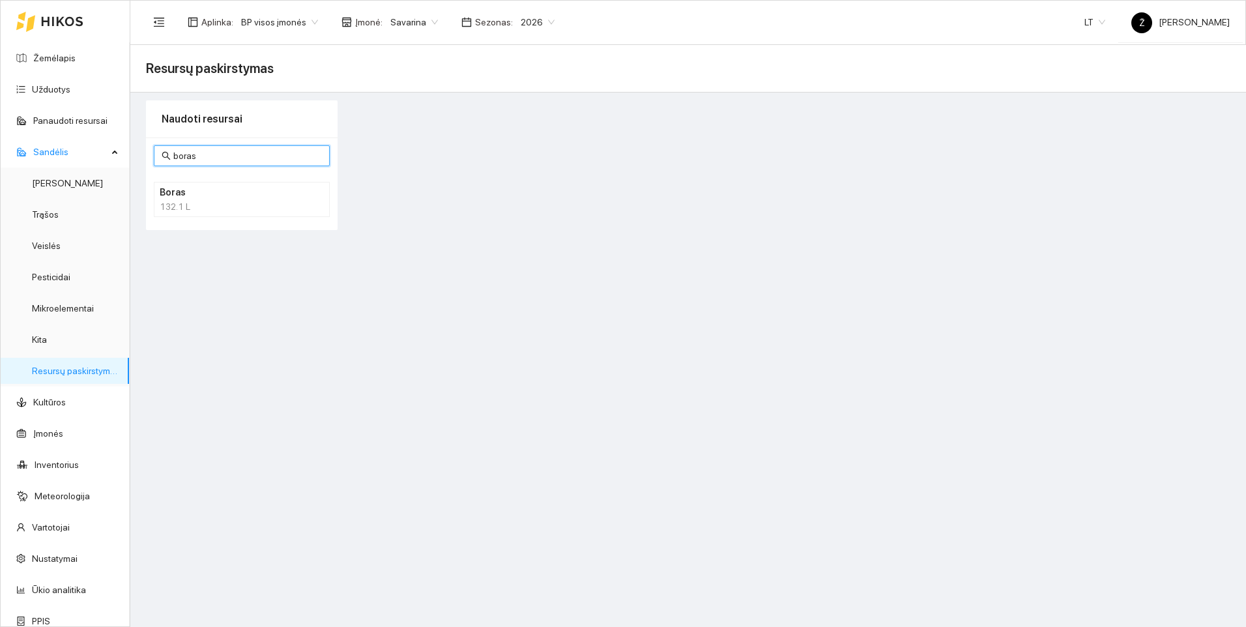
type input "boras"
click at [217, 197] on h4 "Boras" at bounding box center [225, 192] width 130 height 14
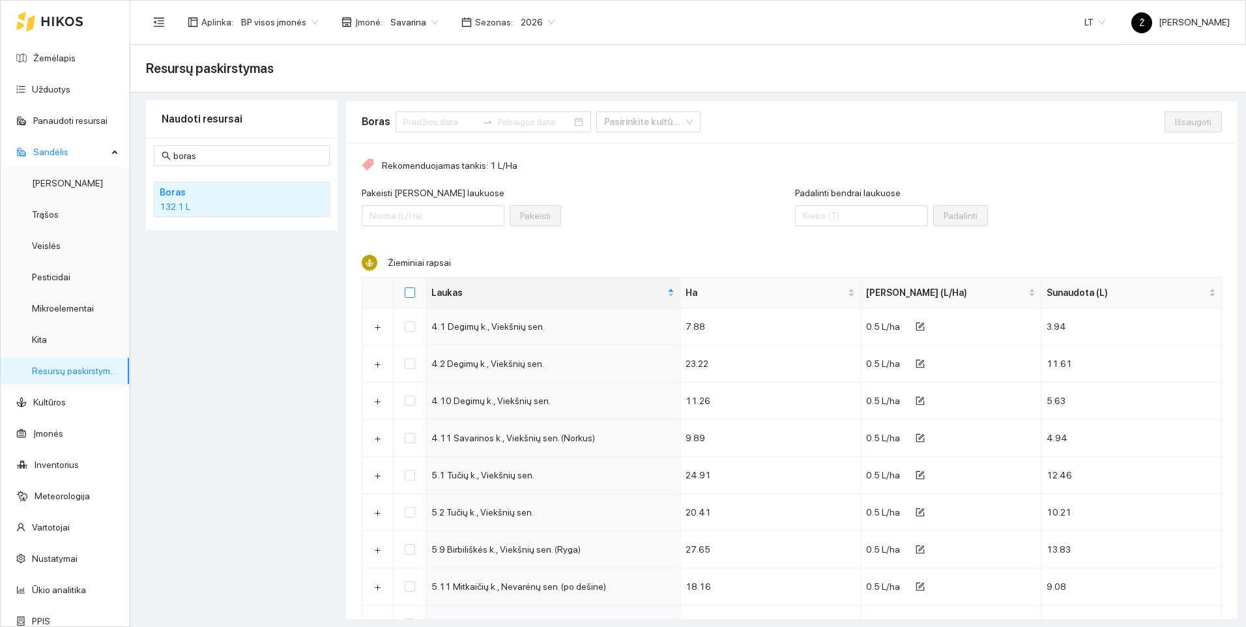
click at [409, 291] on input "Select all" at bounding box center [410, 292] width 10 height 10
checkbox input "true"
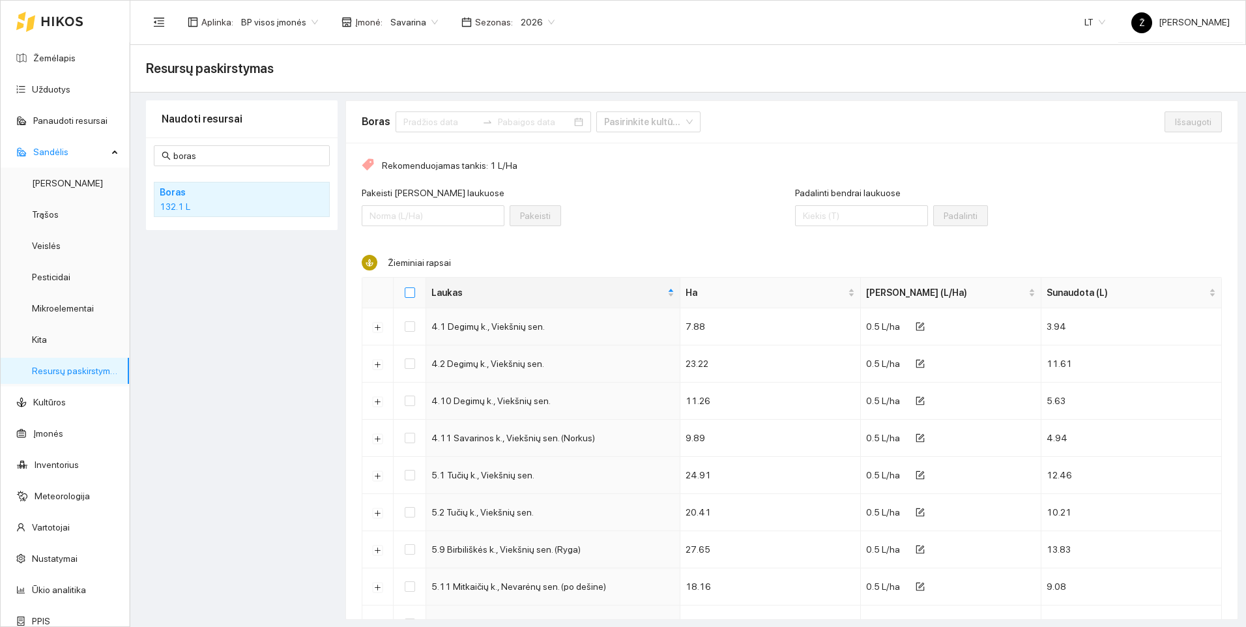
checkbox input "true"
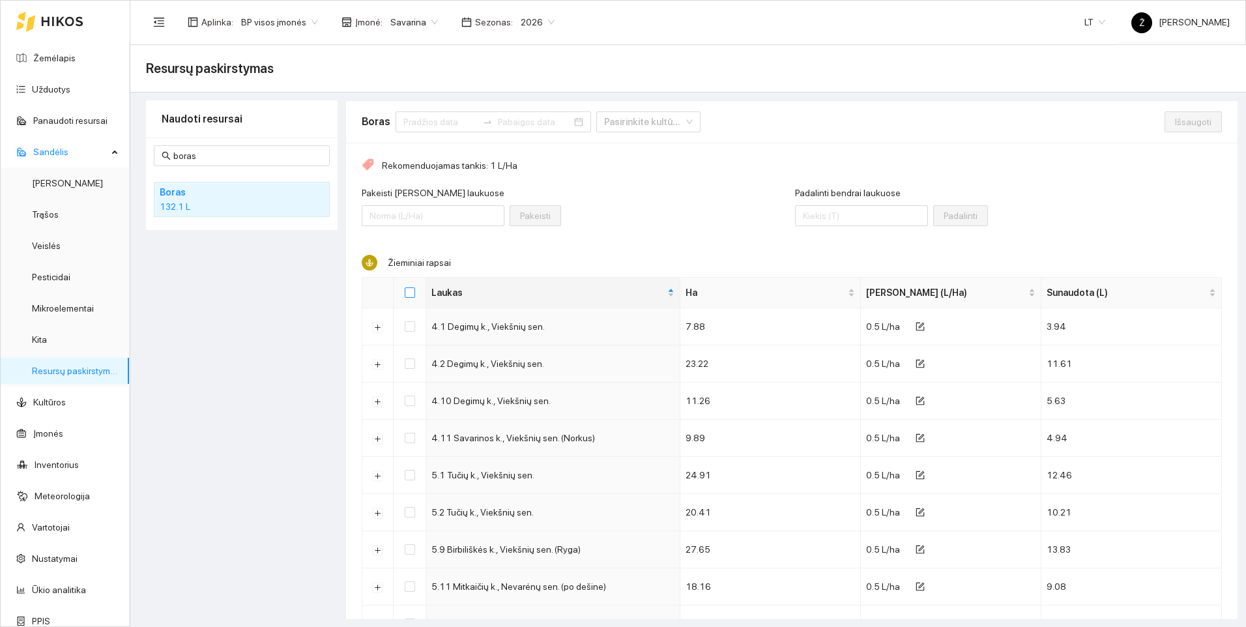
checkbox input "true"
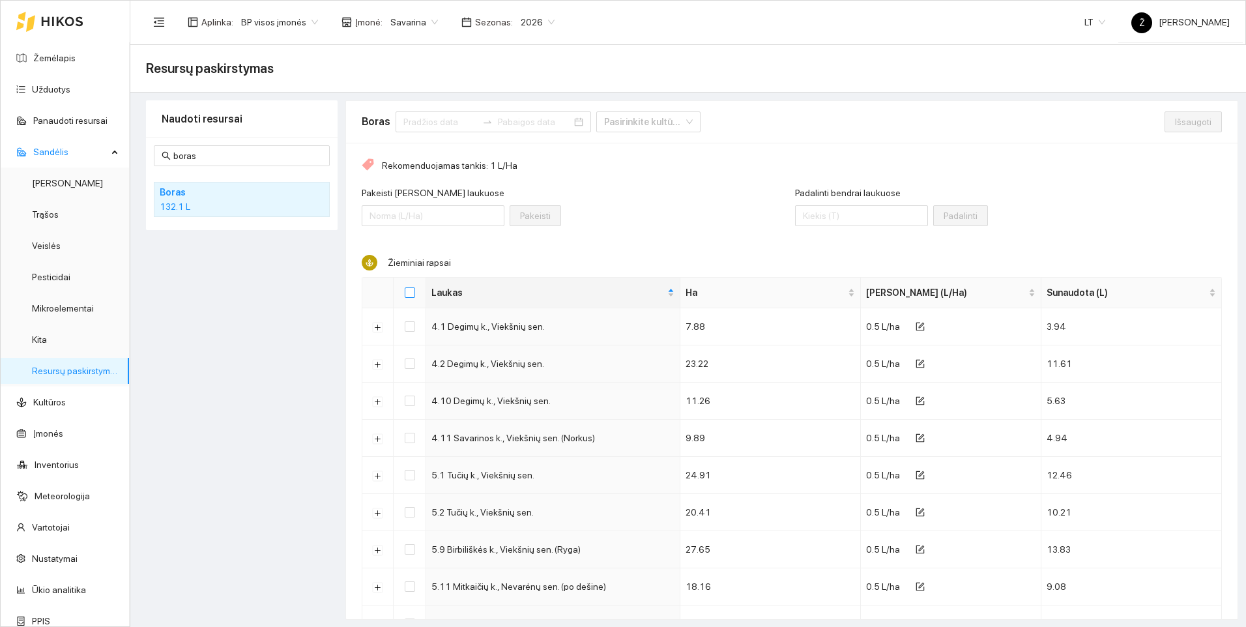
checkbox input "true"
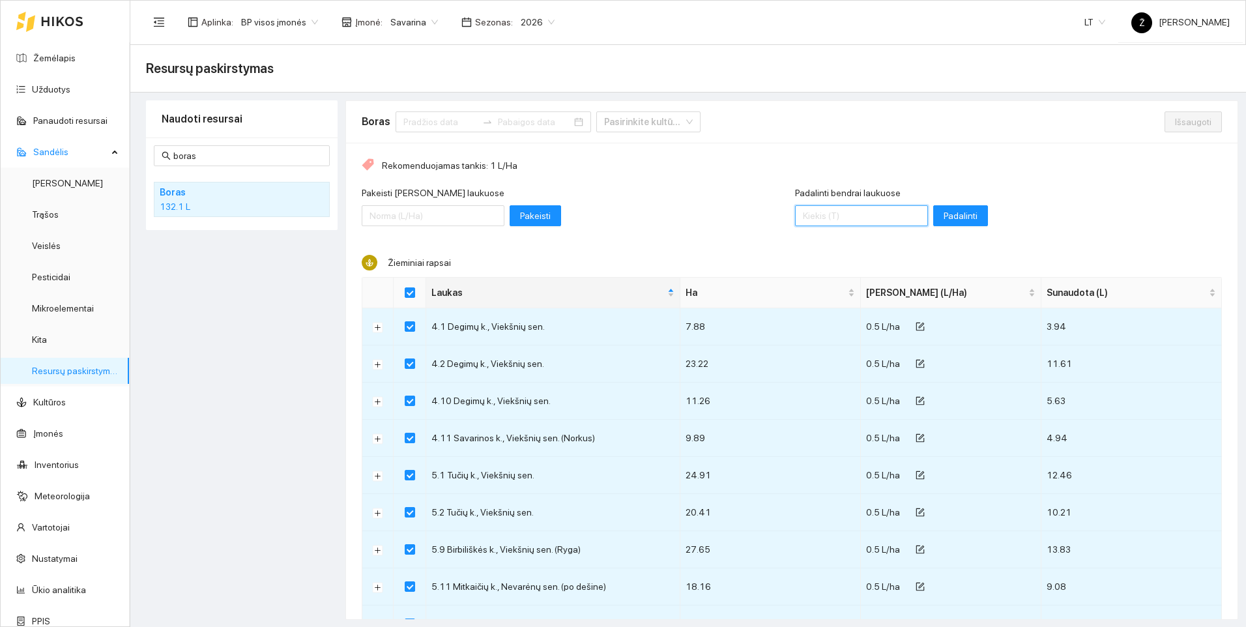
click at [795, 216] on input "Padalinti bendrai laukuose" at bounding box center [861, 215] width 133 height 21
type input "135"
click at [944, 218] on span "Padalinti" at bounding box center [961, 216] width 34 height 14
click at [1175, 124] on span "Išsaugoti" at bounding box center [1193, 122] width 36 height 14
checkbox input "false"
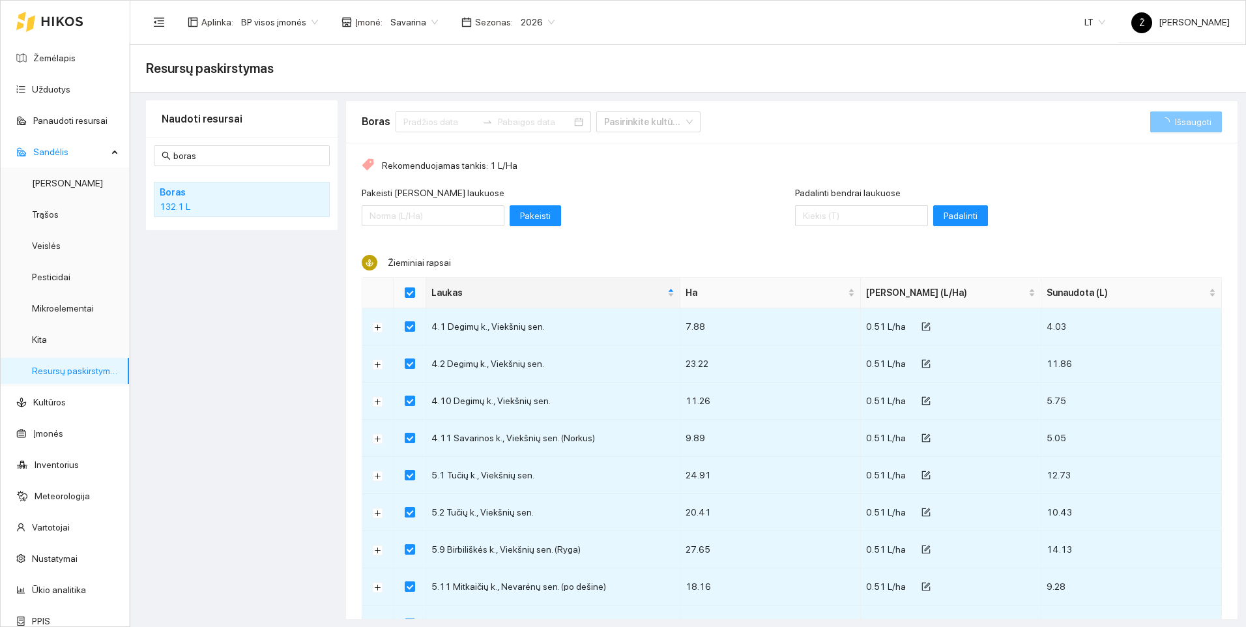
checkbox input "false"
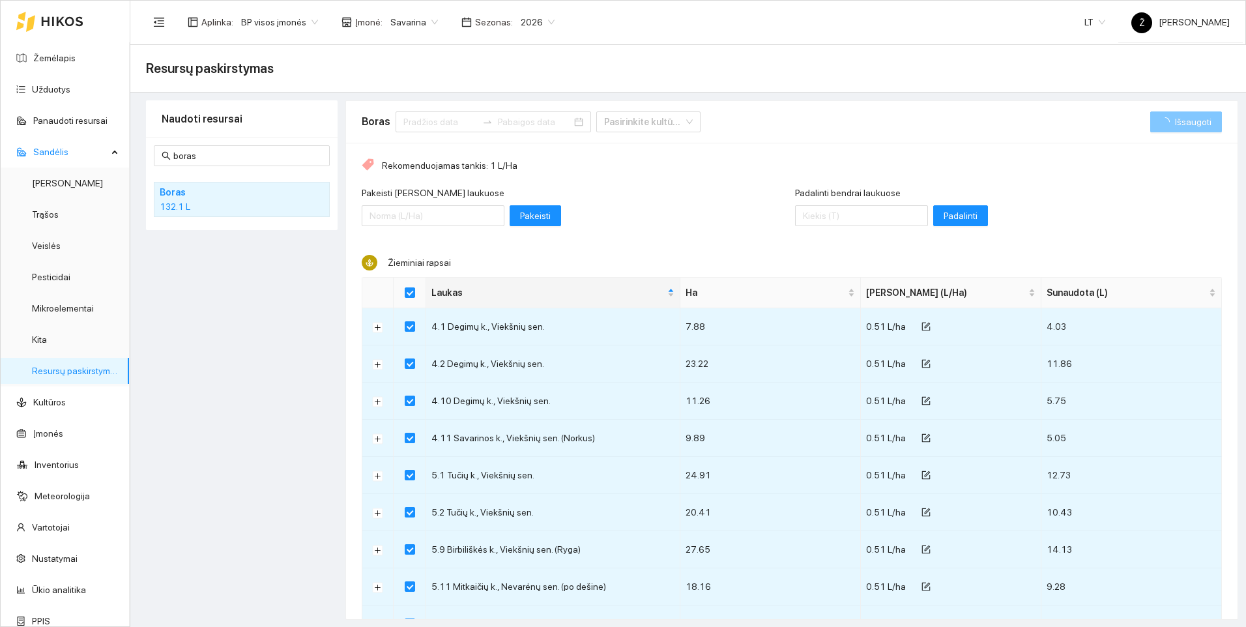
checkbox input "false"
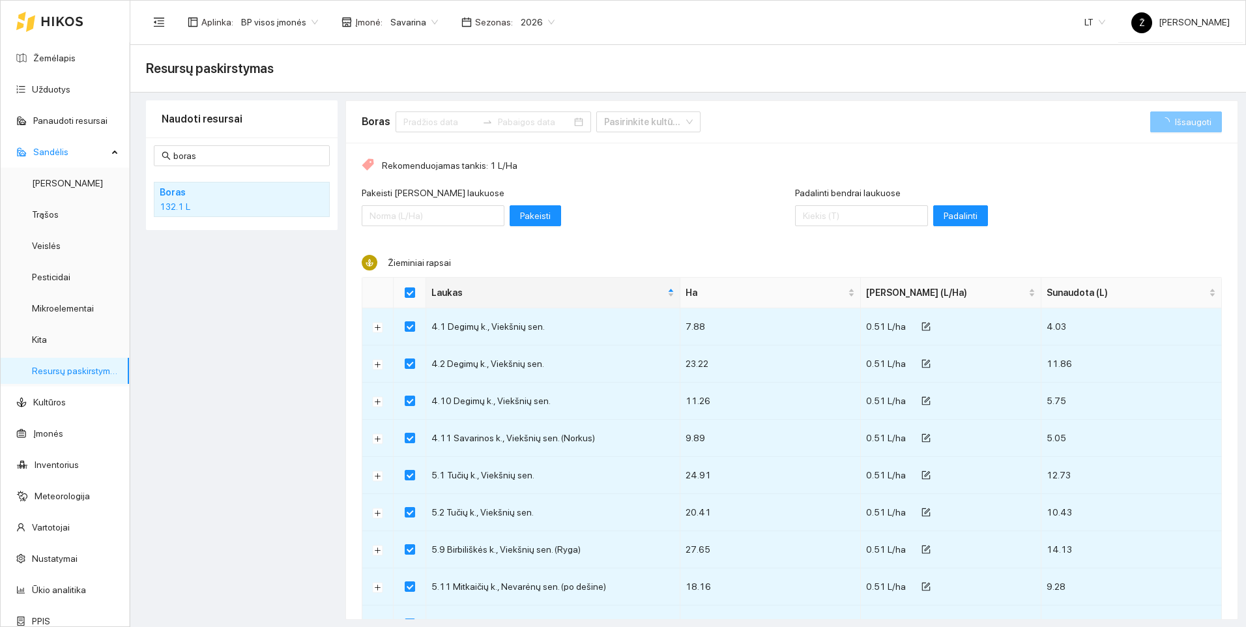
checkbox input "false"
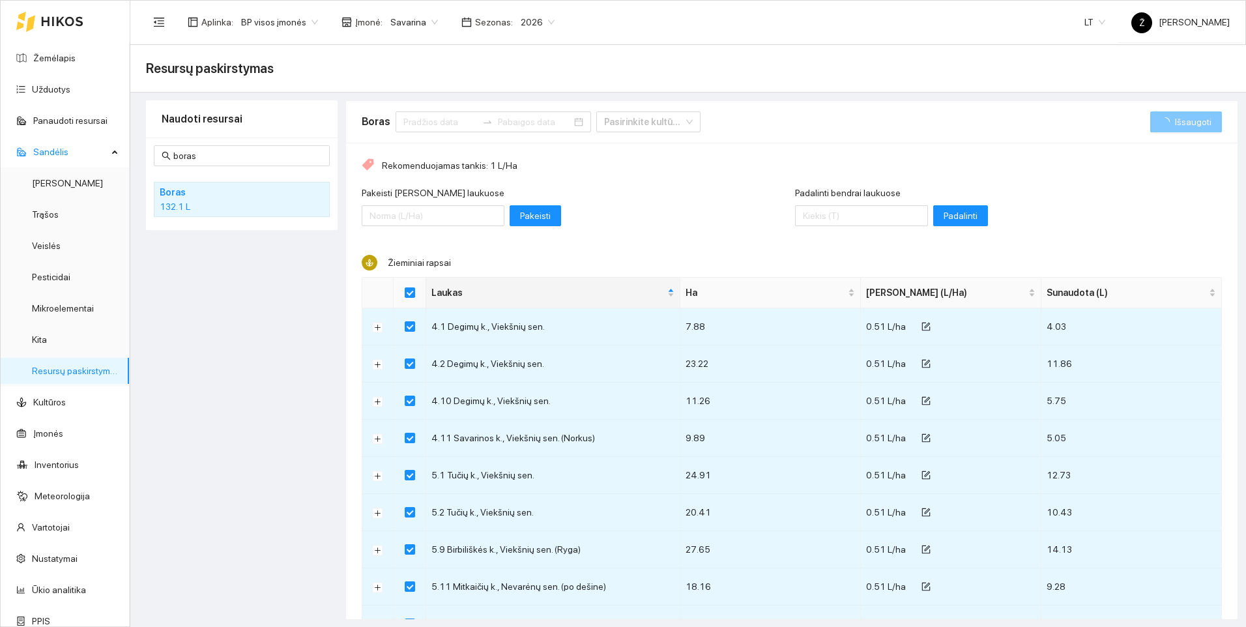
checkbox input "false"
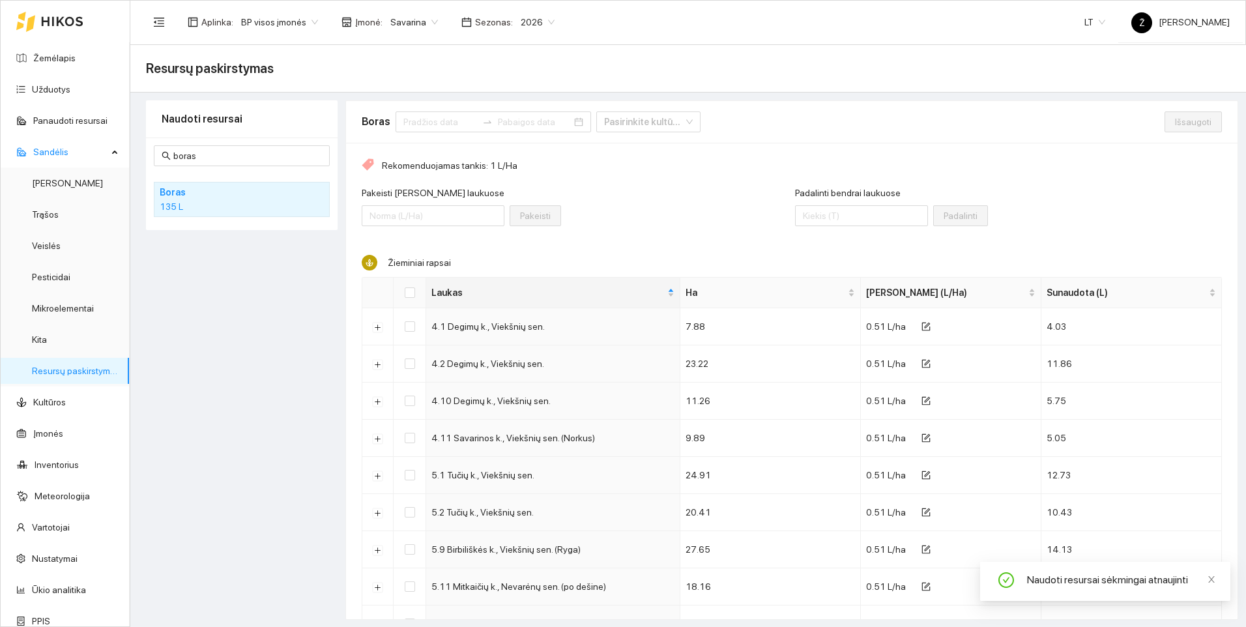
scroll to position [1, 0]
click at [55, 89] on link "Užduotys" at bounding box center [51, 88] width 38 height 10
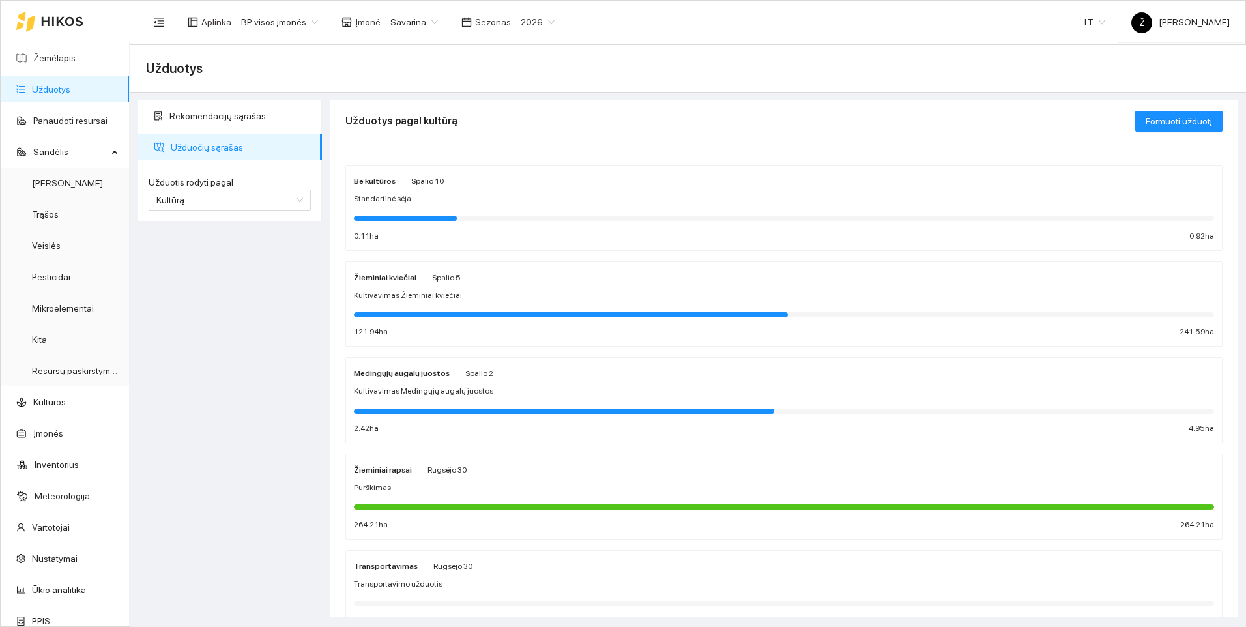
click at [432, 493] on div "Purškimas" at bounding box center [784, 488] width 860 height 12
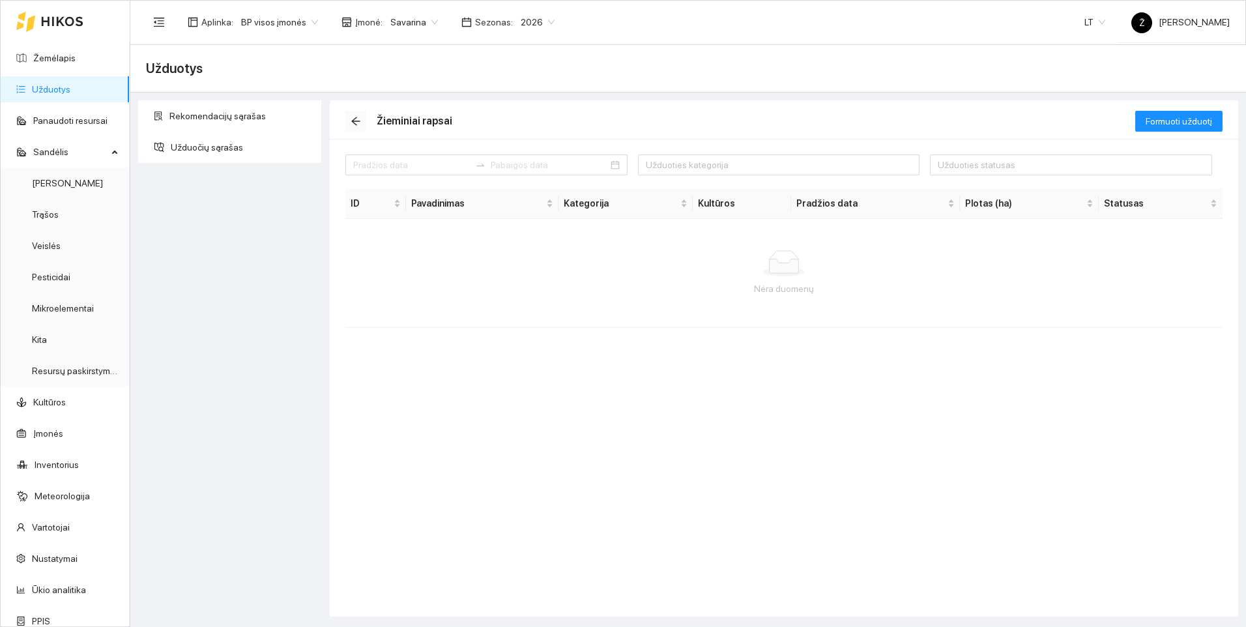
click at [353, 118] on icon "arrow-left" at bounding box center [356, 121] width 10 height 10
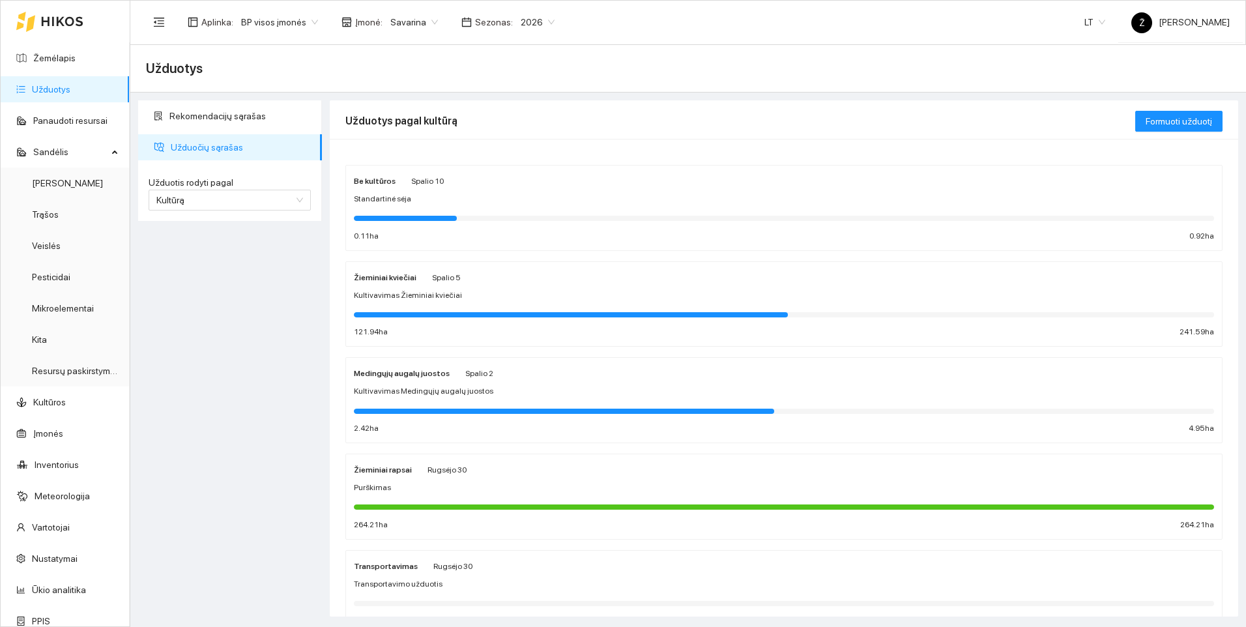
click at [395, 495] on div "Žieminiai rapsai [PERSON_NAME] 30 Purškimas 264.21 ha 264.21 ha" at bounding box center [784, 496] width 860 height 69
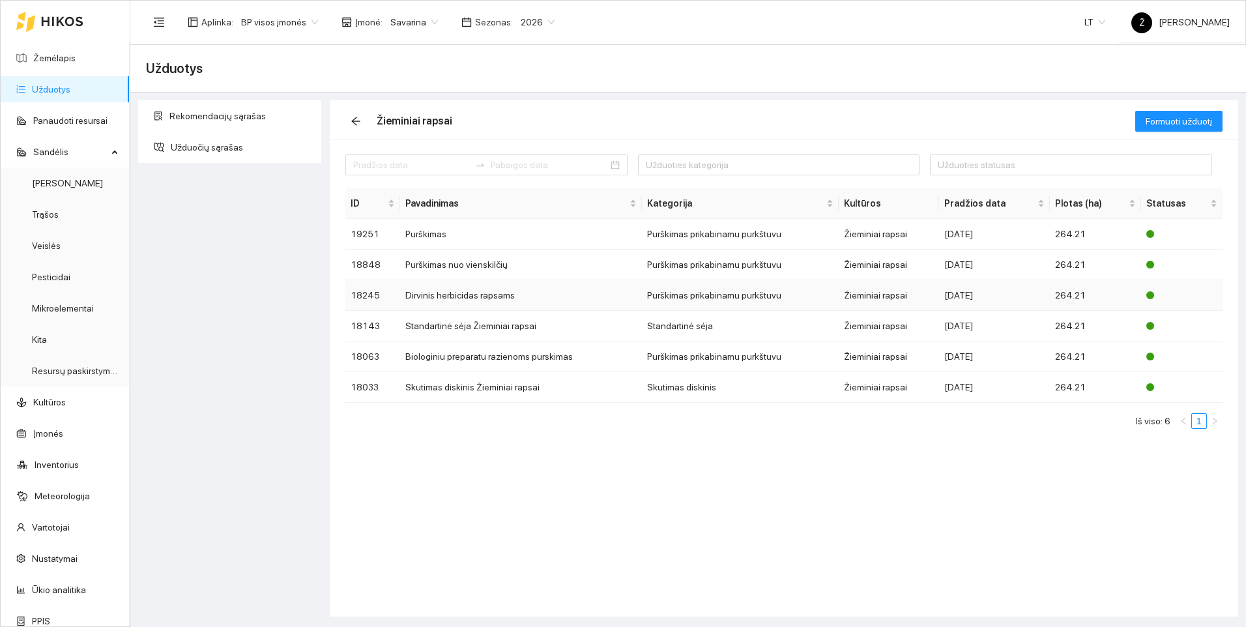
click at [467, 297] on td "Dirvinis herbicidas rapsams" at bounding box center [521, 295] width 242 height 31
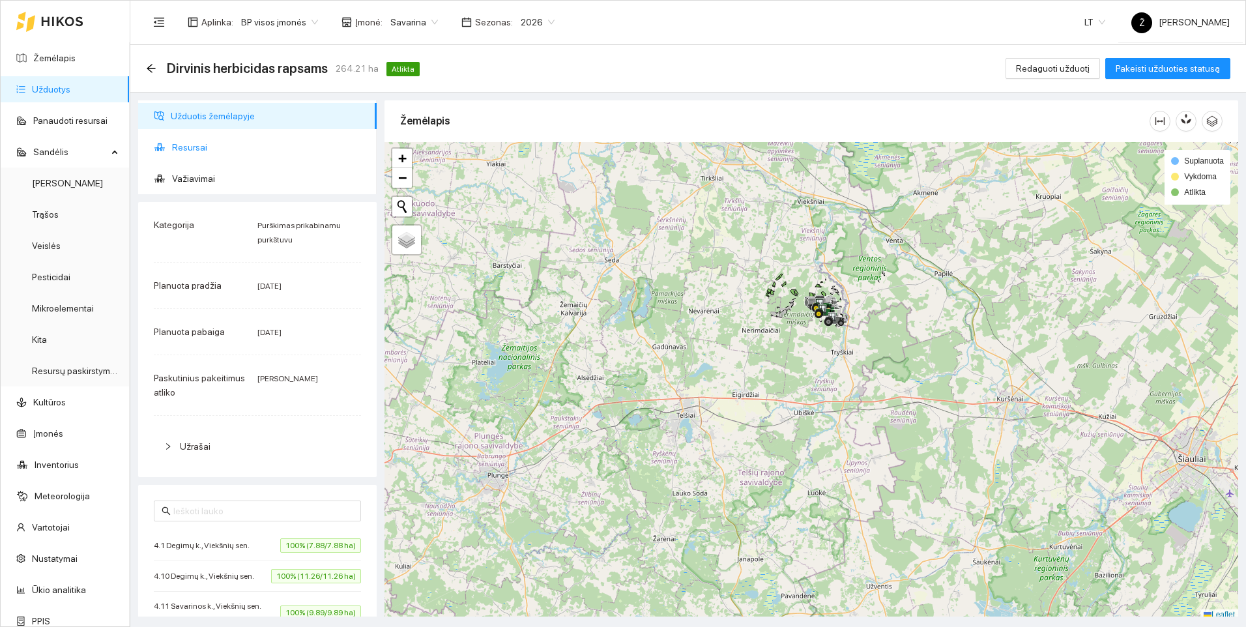
click at [184, 143] on span "Resursai" at bounding box center [269, 147] width 194 height 26
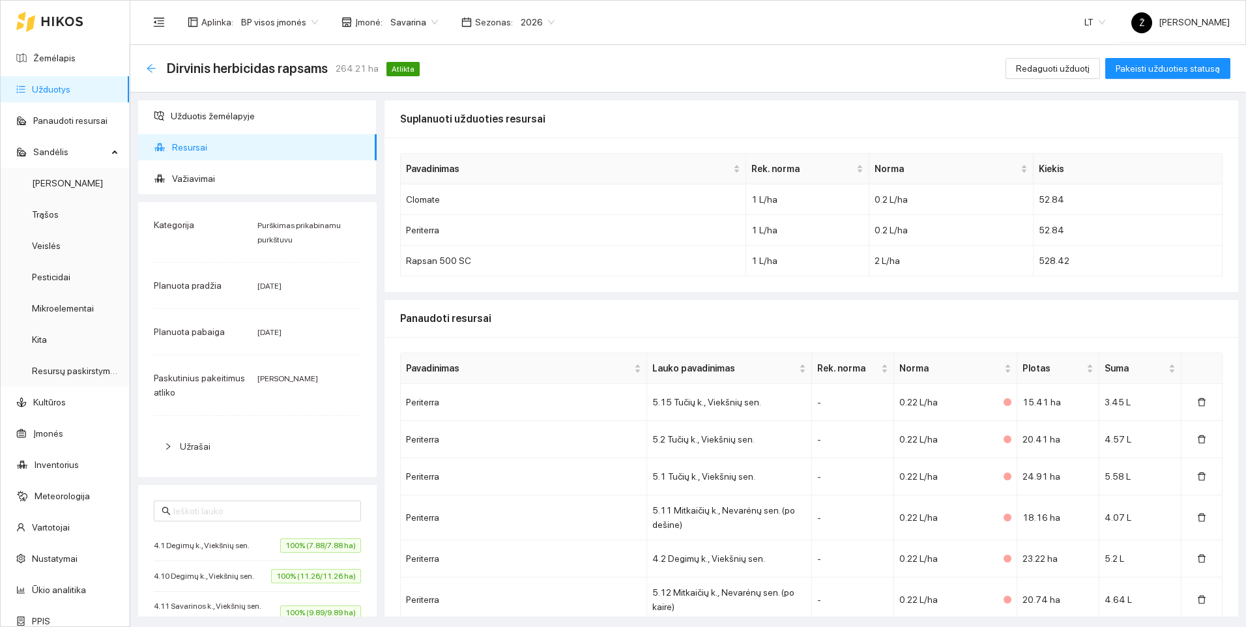
click at [154, 65] on icon "arrow-left" at bounding box center [151, 68] width 10 height 10
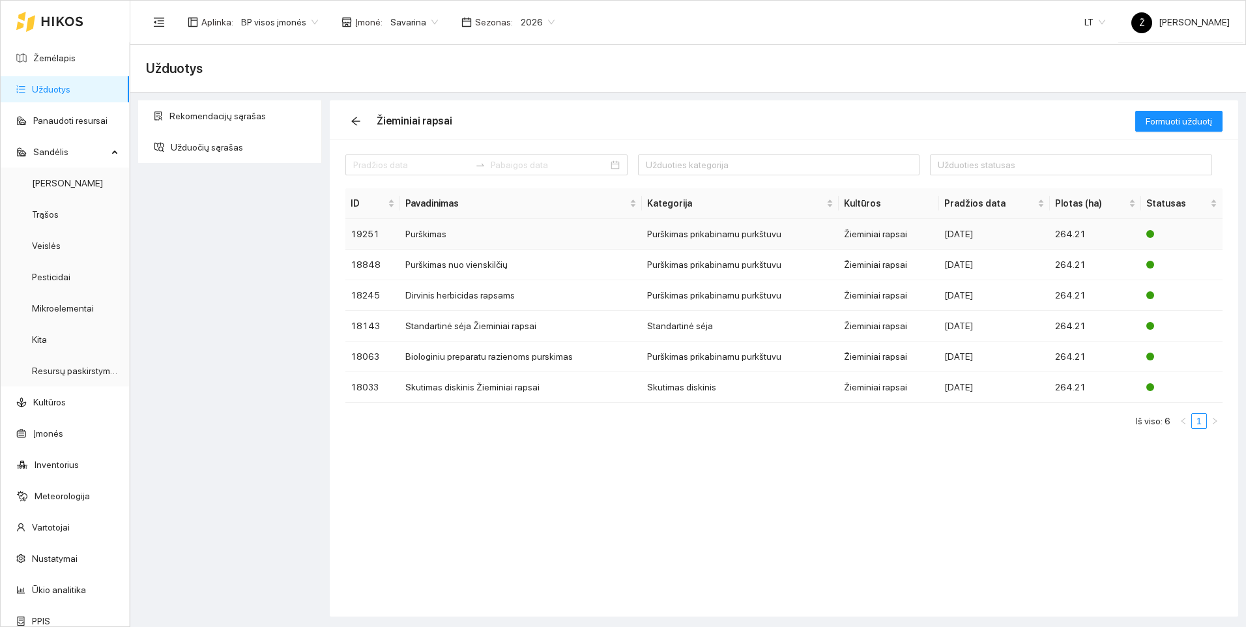
click at [449, 239] on td "Purškimas" at bounding box center [521, 234] width 242 height 31
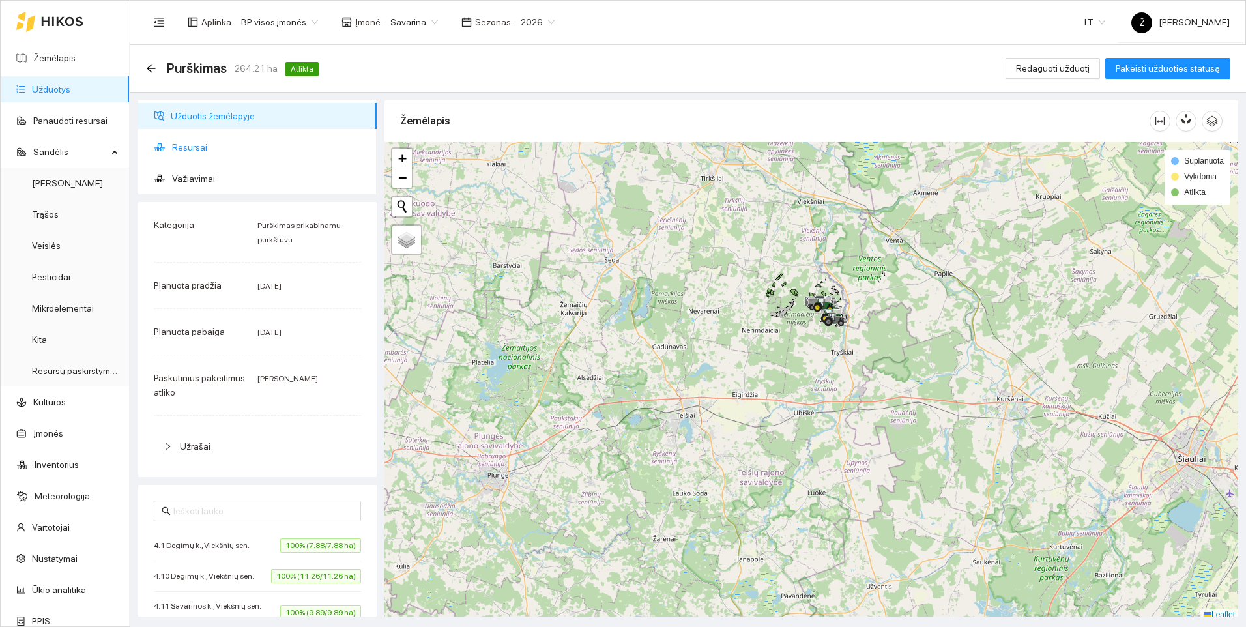
click at [194, 149] on span "Resursai" at bounding box center [269, 147] width 194 height 26
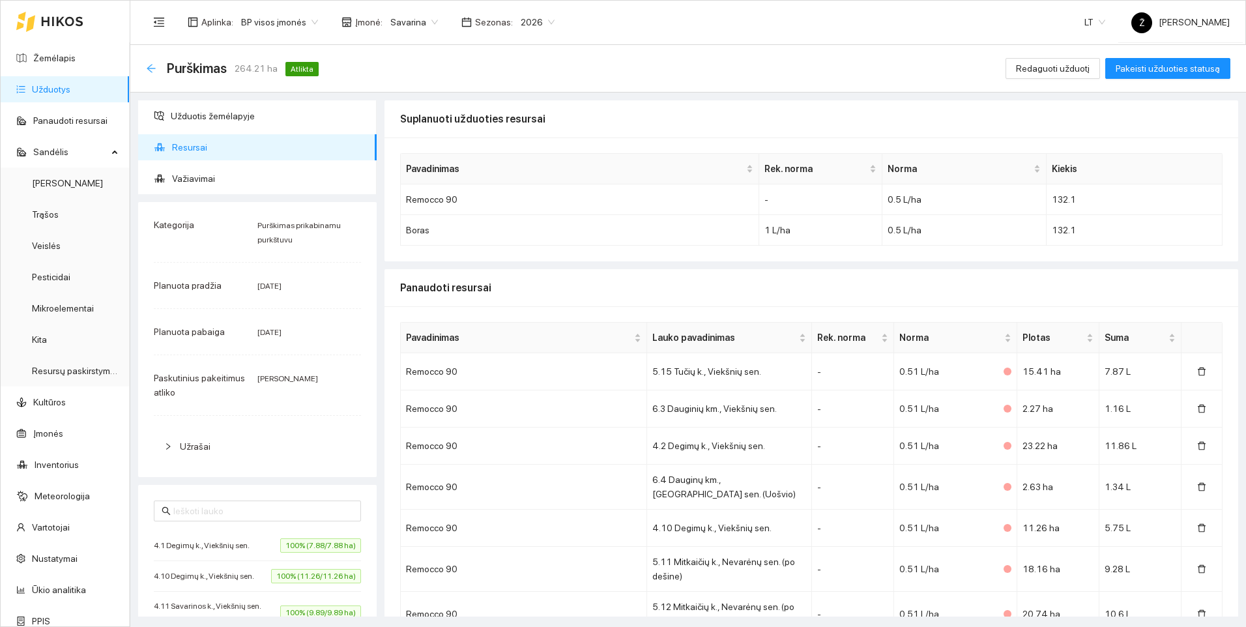
click at [153, 65] on icon "arrow-left" at bounding box center [151, 68] width 10 height 10
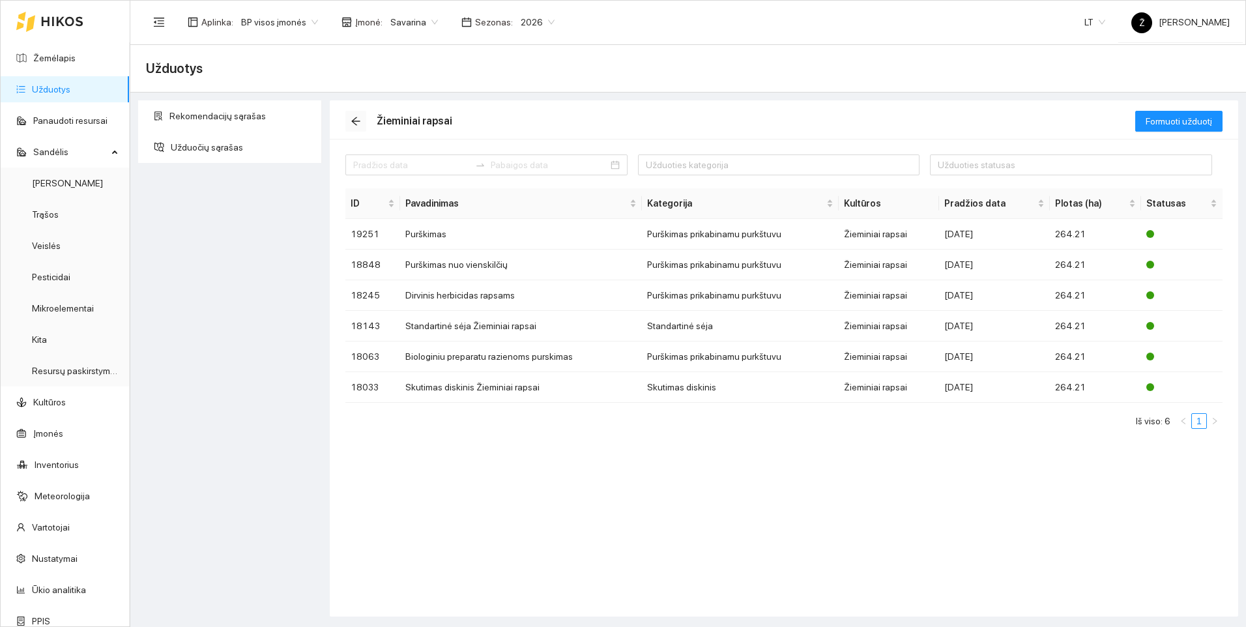
click at [361, 122] on span "arrow-left" at bounding box center [356, 121] width 20 height 10
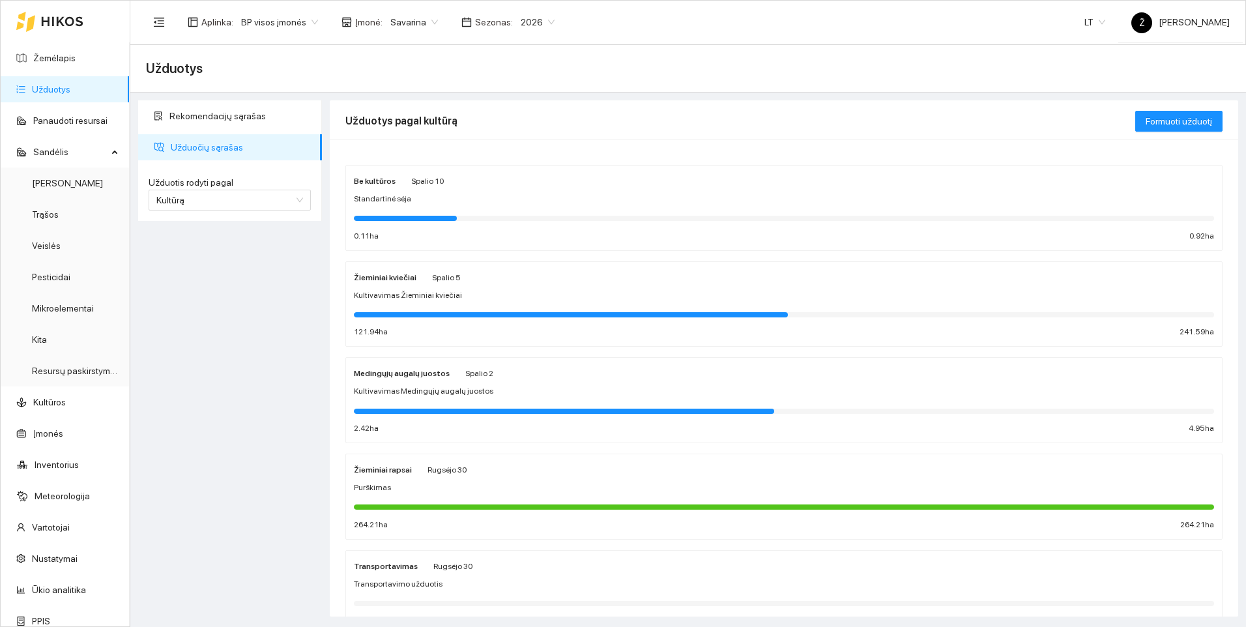
click at [409, 287] on div "Žieminiai kviečiai Spalio 5 Kultivavimas Žieminiai kviečiai 121.94 ha 241.59 ha" at bounding box center [784, 304] width 860 height 69
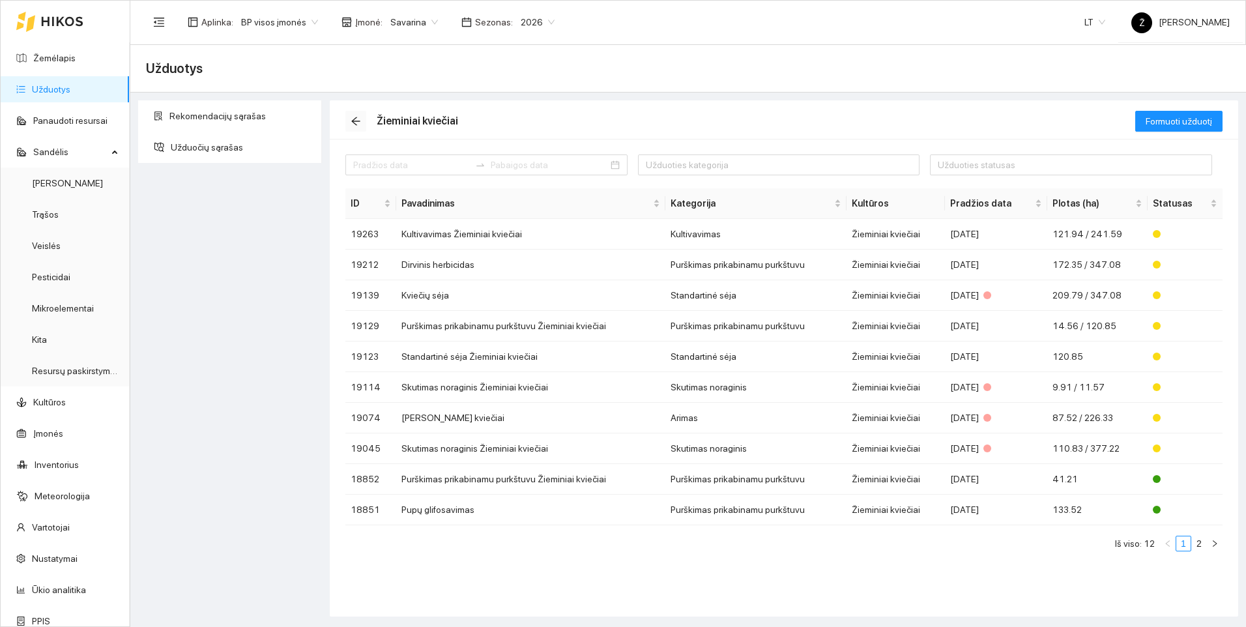
click at [354, 119] on icon "arrow-left" at bounding box center [355, 121] width 8 height 8
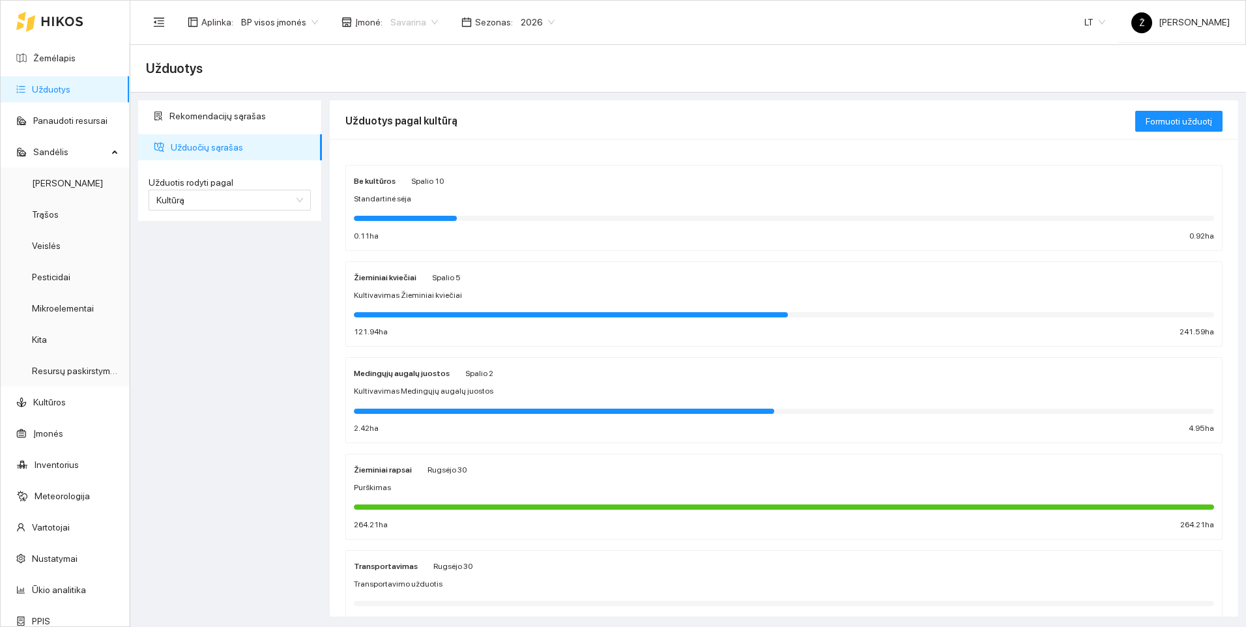
click at [427, 22] on span "Savarina" at bounding box center [414, 22] width 48 height 20
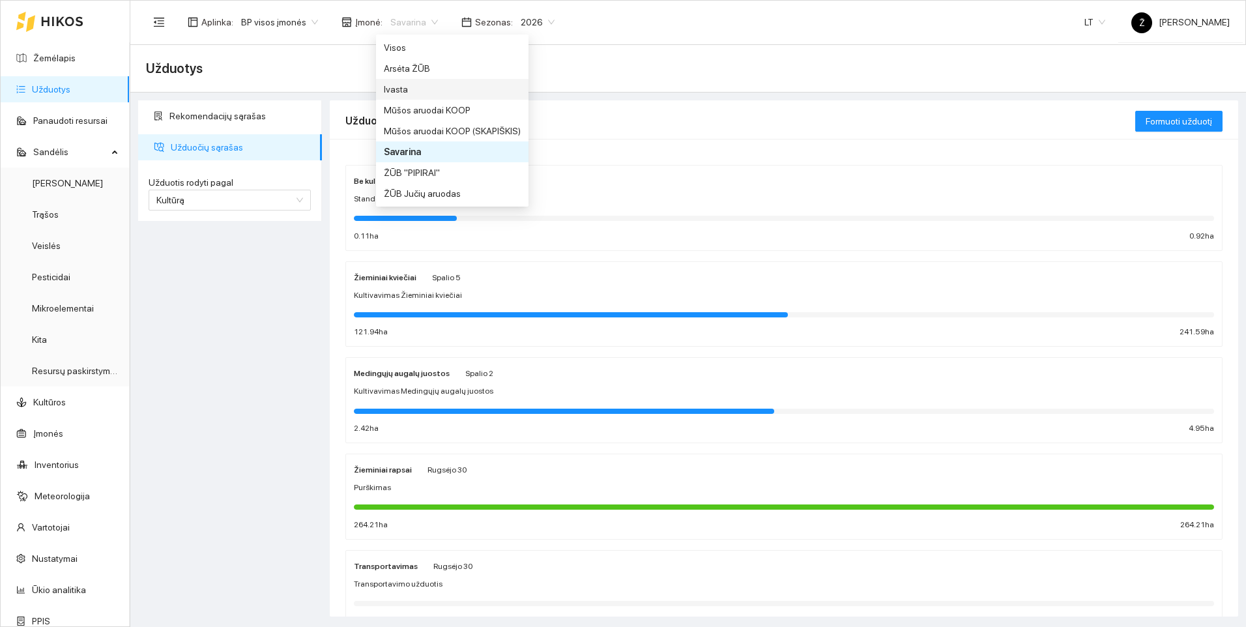
click at [403, 89] on div "Ivasta" at bounding box center [452, 89] width 137 height 14
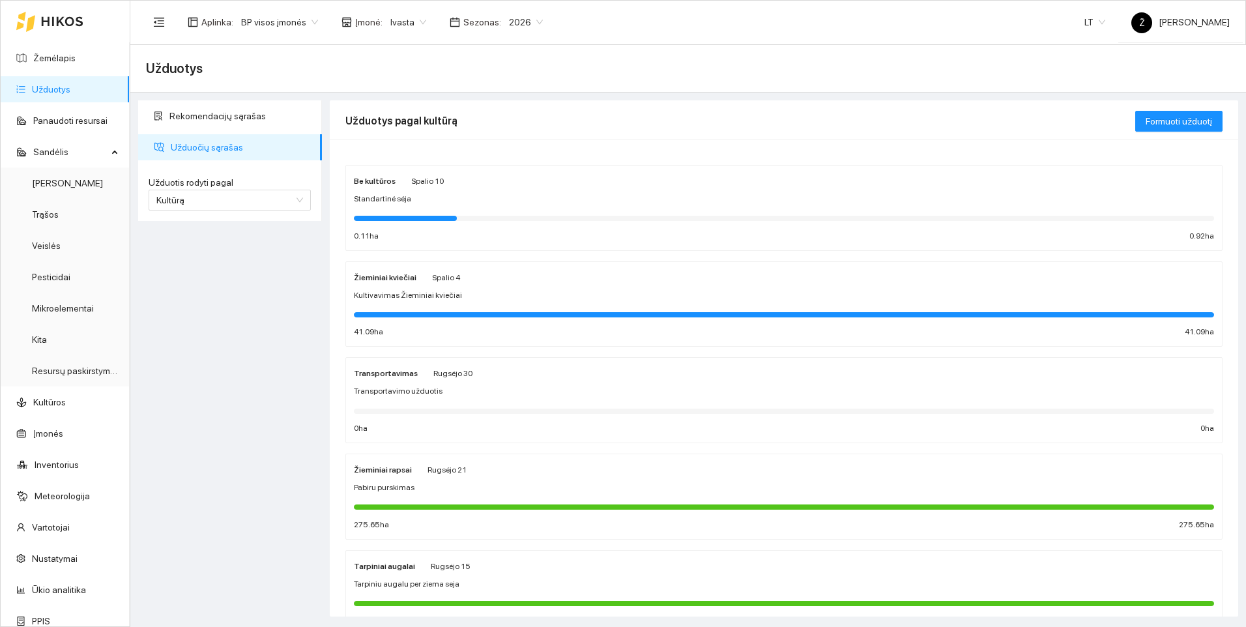
click at [407, 308] on div at bounding box center [784, 313] width 860 height 14
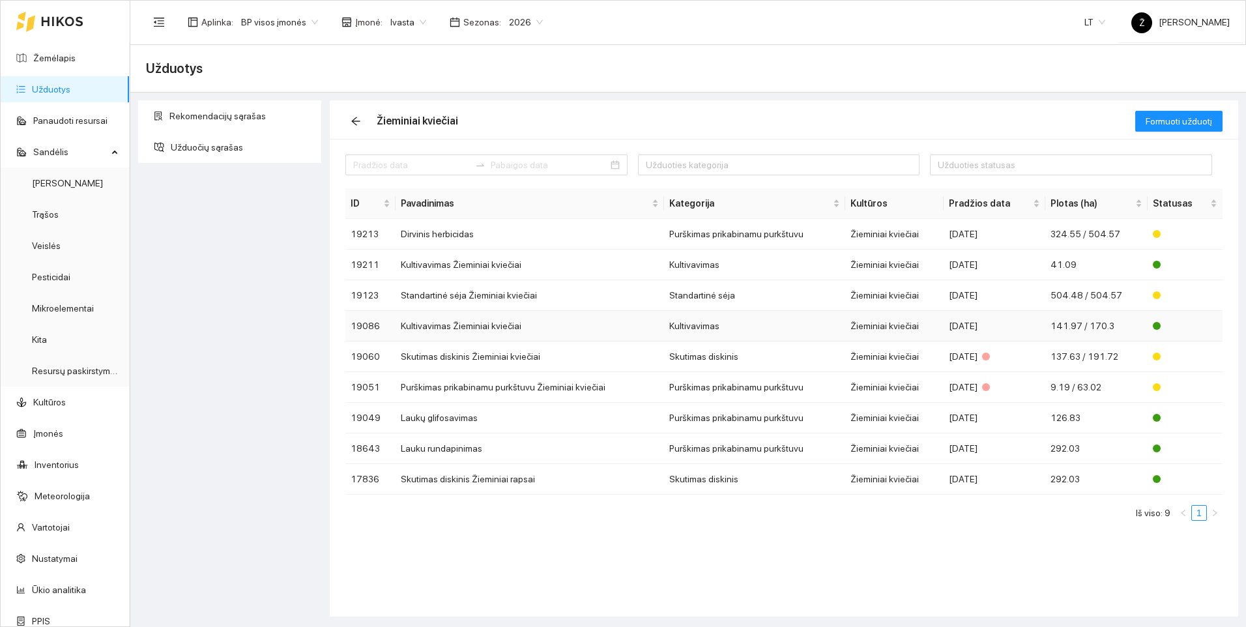
click at [493, 318] on td "Kultivavimas Žieminiai kviečiai" at bounding box center [530, 326] width 269 height 31
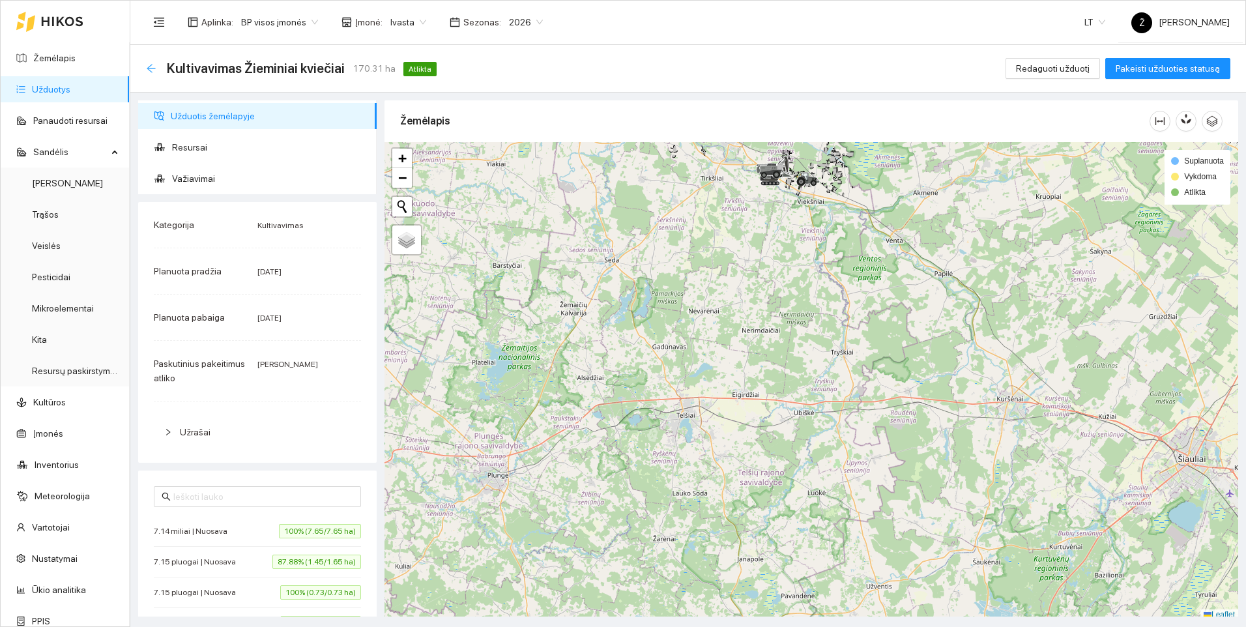
click at [150, 70] on icon "arrow-left" at bounding box center [151, 68] width 8 height 8
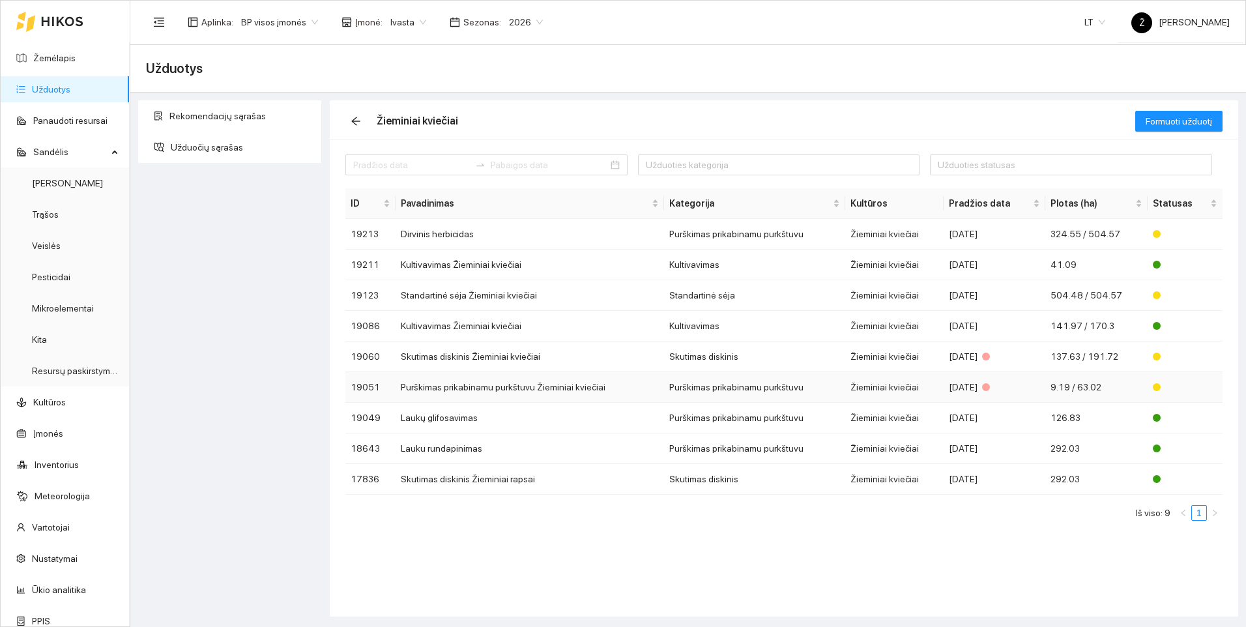
click at [474, 387] on td "Purškimas prikabinamu purkštuvu Žieminiai kviečiai" at bounding box center [530, 387] width 269 height 31
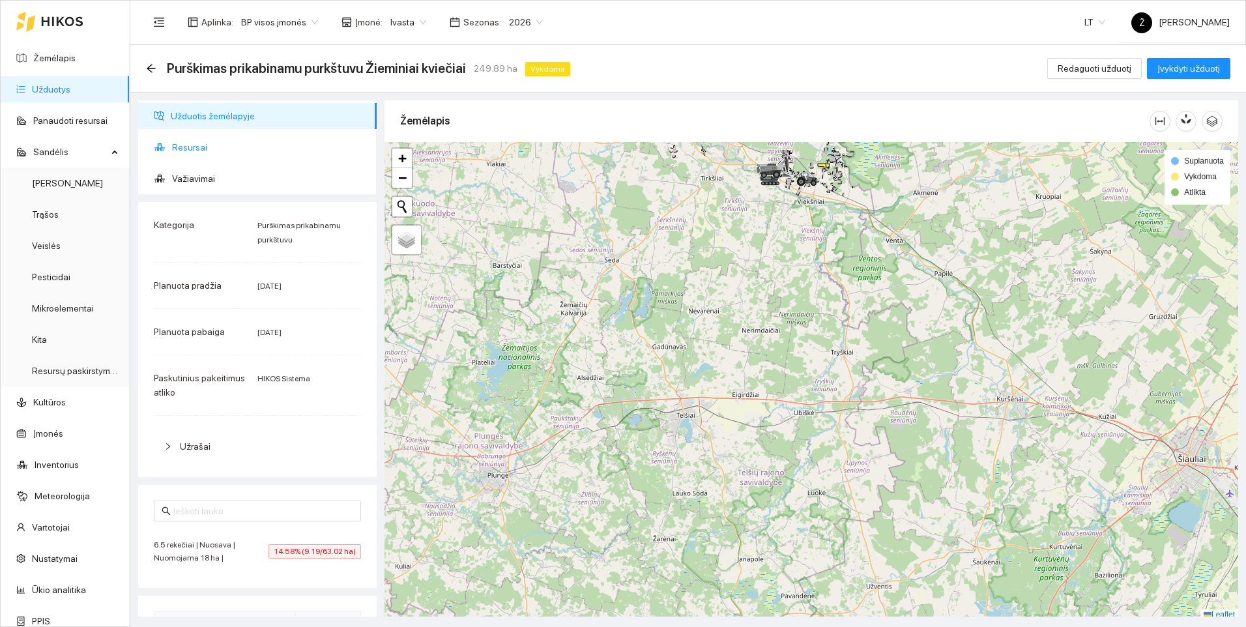
click at [194, 147] on span "Resursai" at bounding box center [269, 147] width 194 height 26
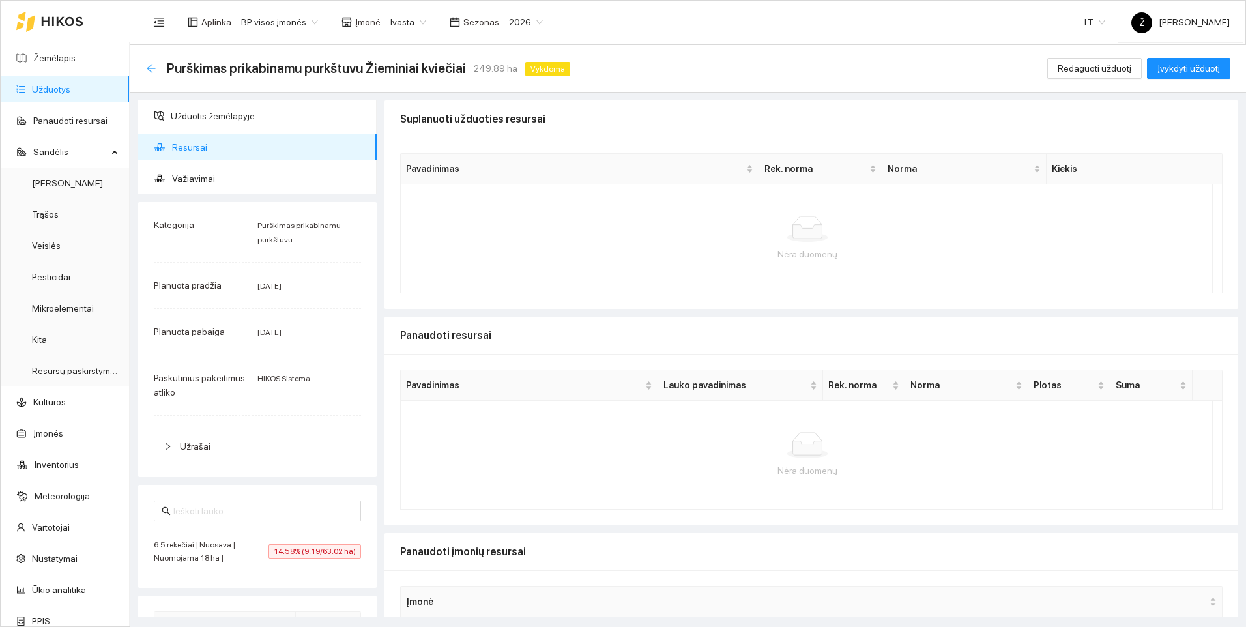
click at [149, 65] on icon "arrow-left" at bounding box center [151, 68] width 10 height 10
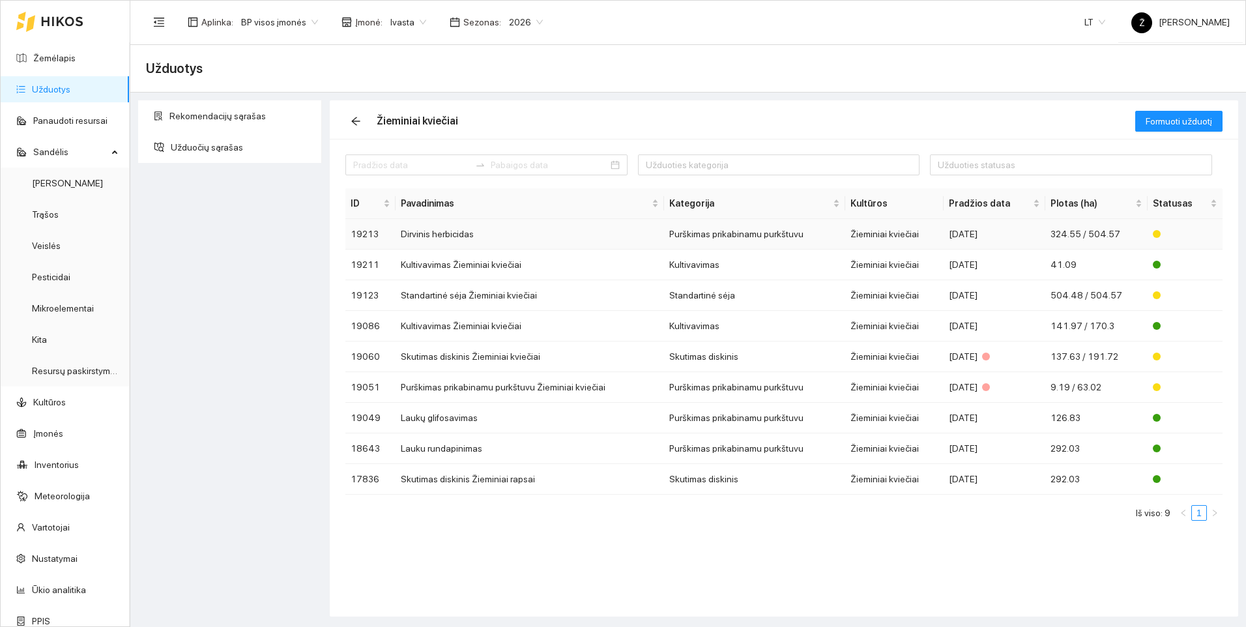
click at [478, 239] on td "Dirvinis herbicidas" at bounding box center [530, 234] width 269 height 31
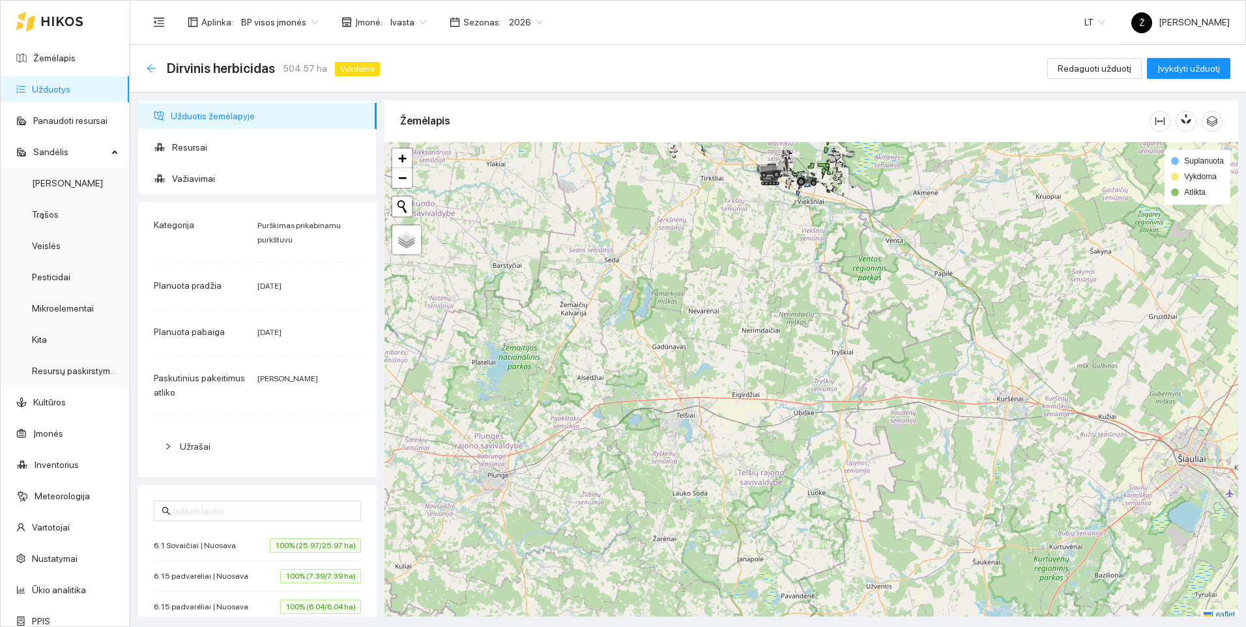
click at [151, 63] on icon "arrow-left" at bounding box center [151, 68] width 10 height 10
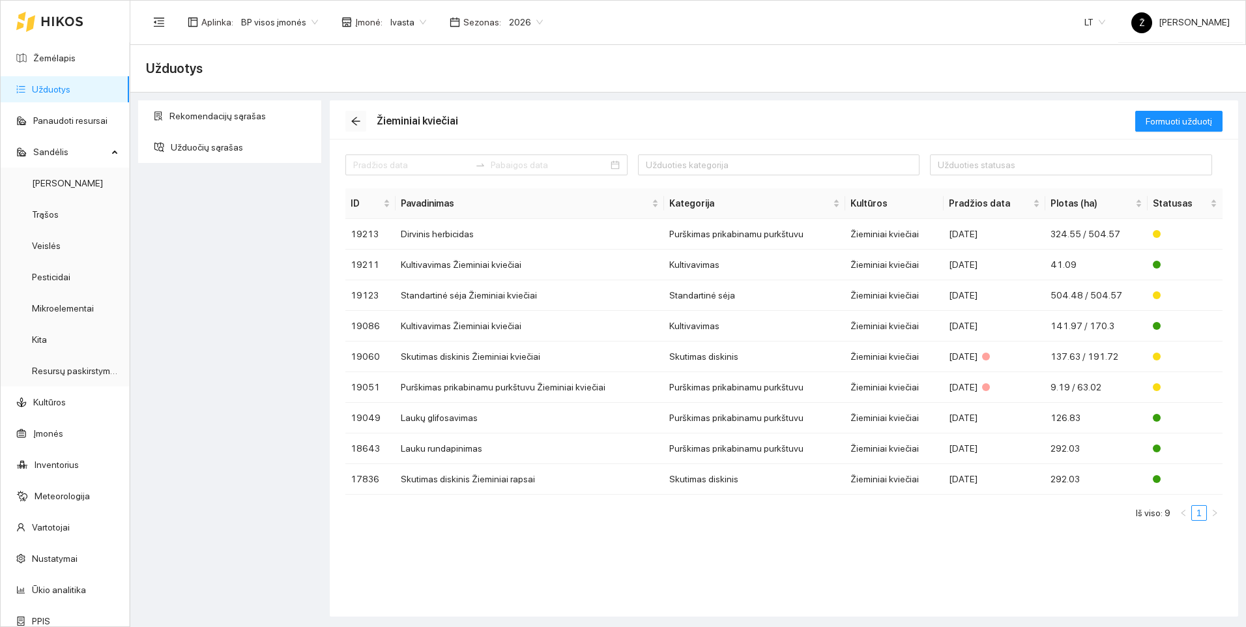
click at [356, 122] on icon "arrow-left" at bounding box center [356, 121] width 10 height 10
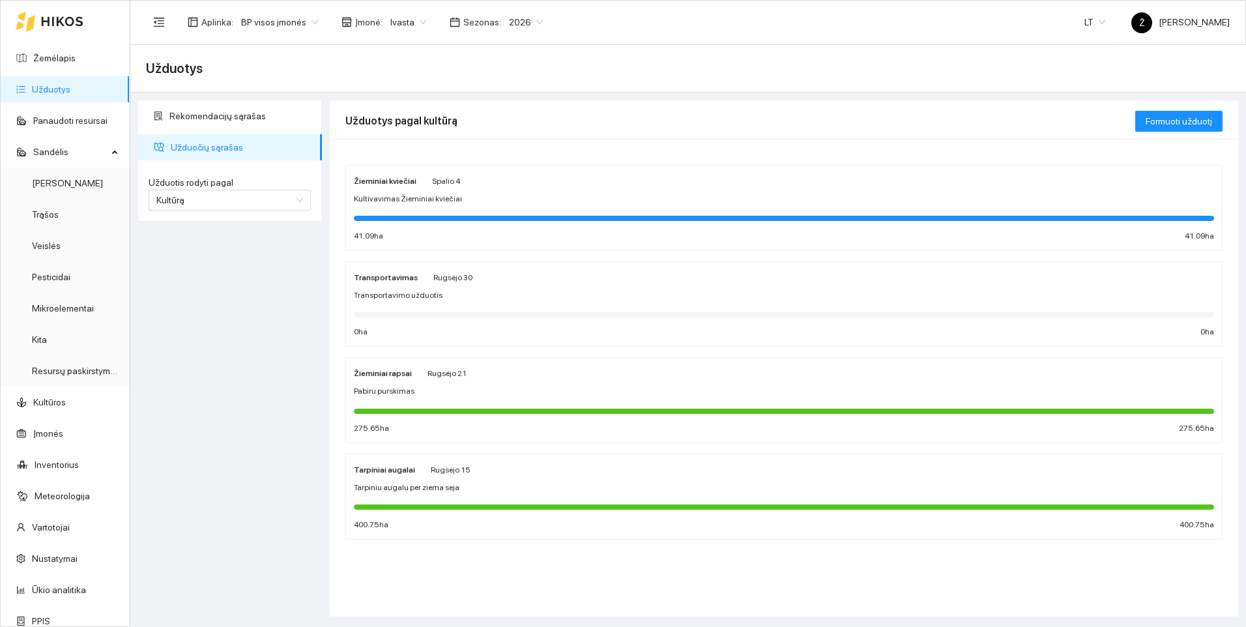
click at [246, 334] on div "Rekomendacijų sąrašas Užduočių sąrašas Užduotis rodyti pagal Kultūrą Užduotis r…" at bounding box center [230, 358] width 192 height 516
click at [407, 18] on span "Ivasta" at bounding box center [408, 22] width 36 height 20
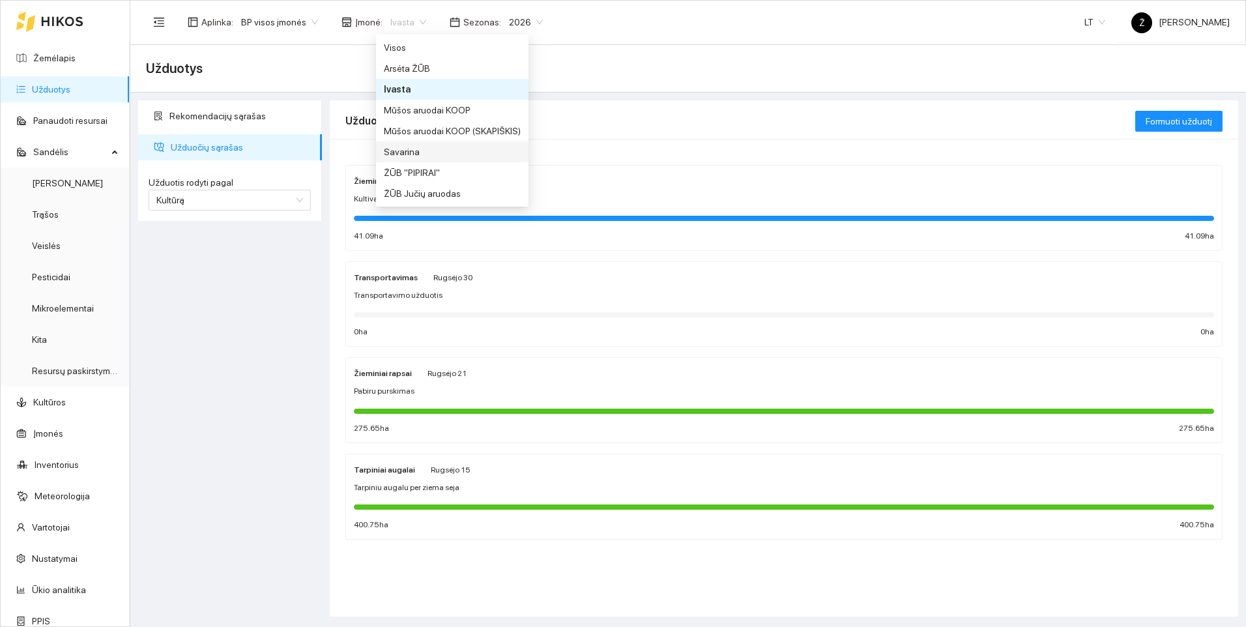
click at [412, 146] on div "Savarina" at bounding box center [452, 152] width 137 height 14
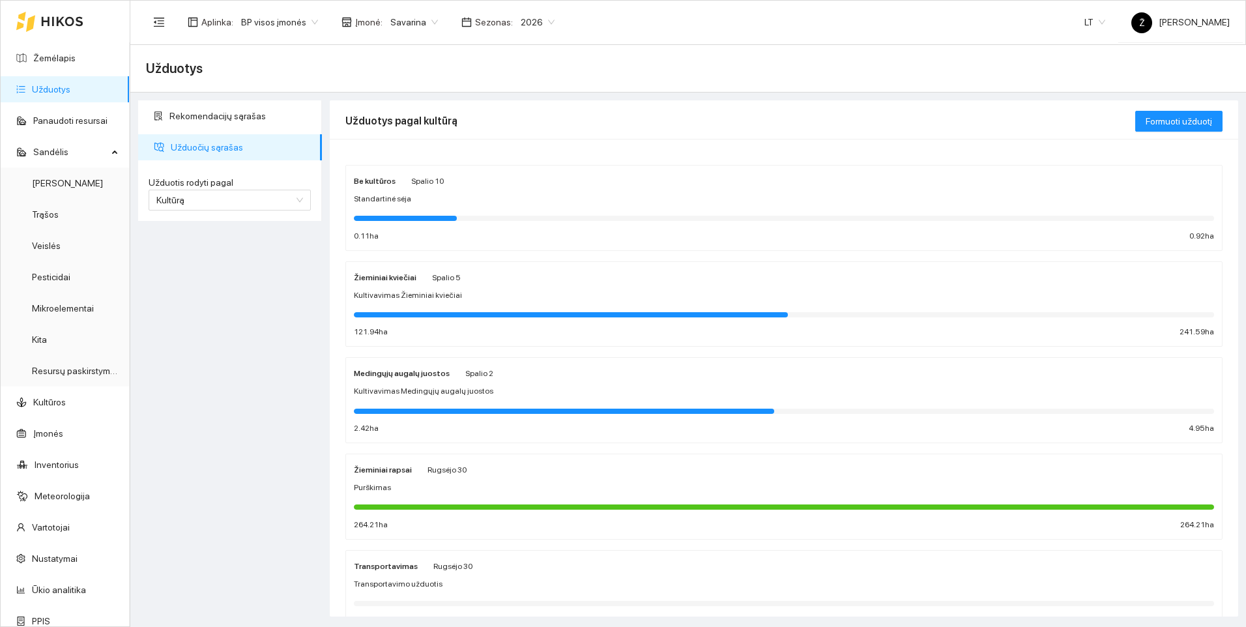
click at [405, 288] on div "Žieminiai kviečiai Spalio 5 Kultivavimas Žieminiai kviečiai 121.94 ha 241.59 ha" at bounding box center [784, 304] width 860 height 69
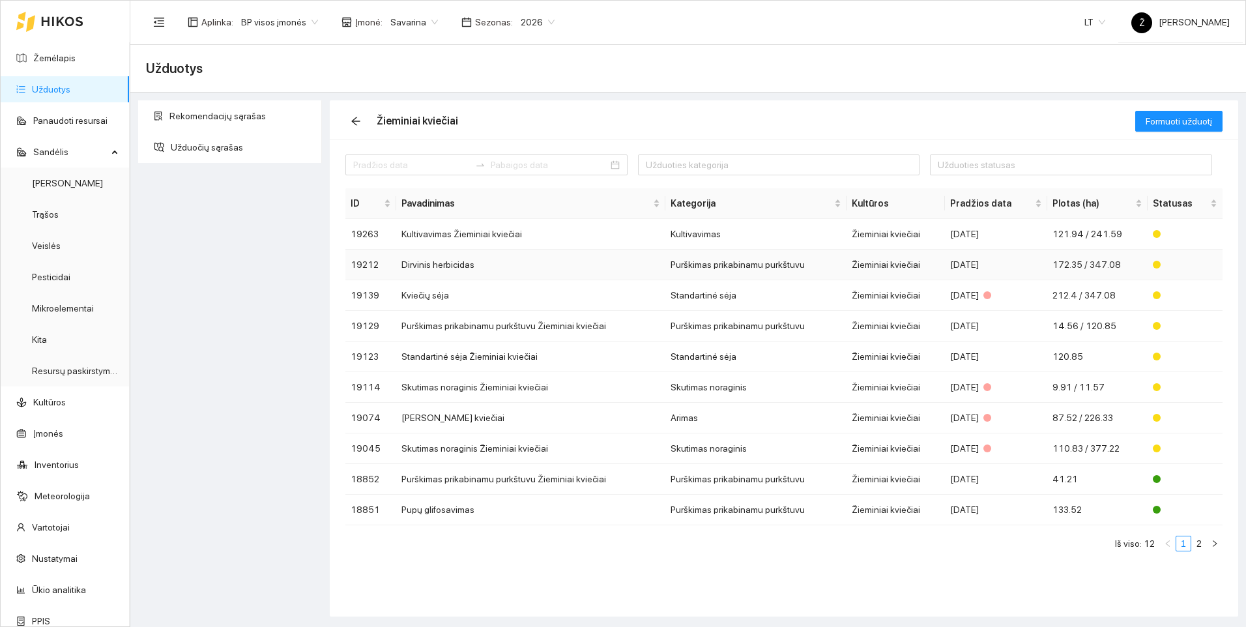
click at [439, 261] on td "Dirvinis herbicidas" at bounding box center [530, 265] width 269 height 31
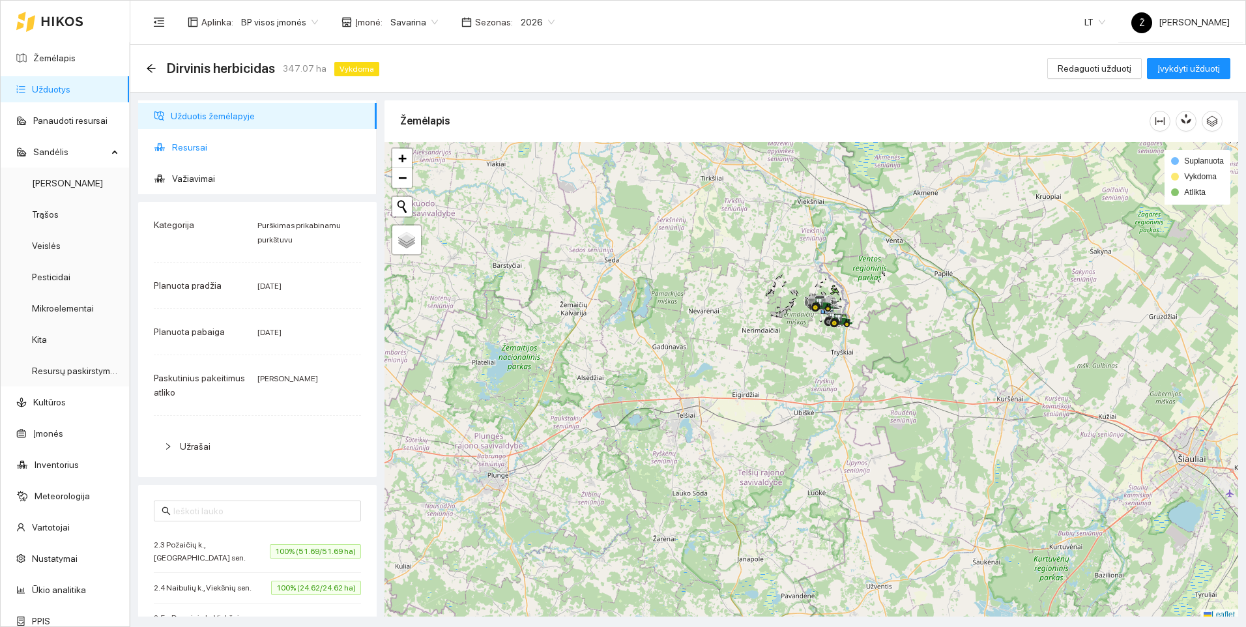
click at [203, 147] on span "Resursai" at bounding box center [269, 147] width 194 height 26
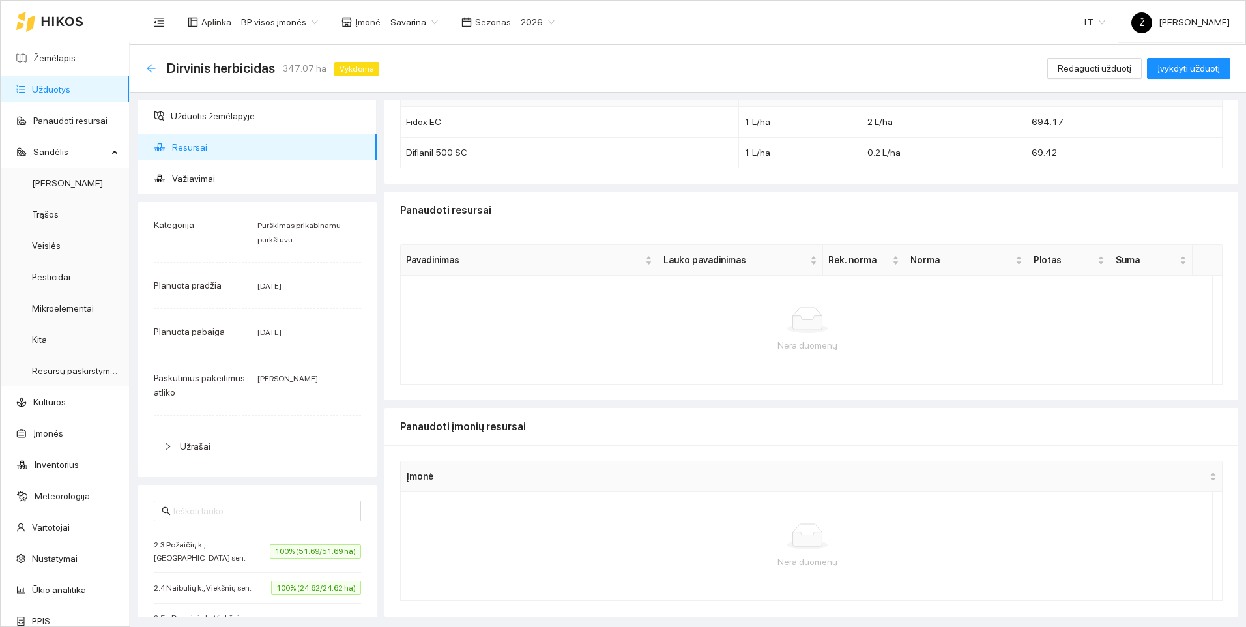
click at [153, 67] on icon "arrow-left" at bounding box center [151, 68] width 10 height 10
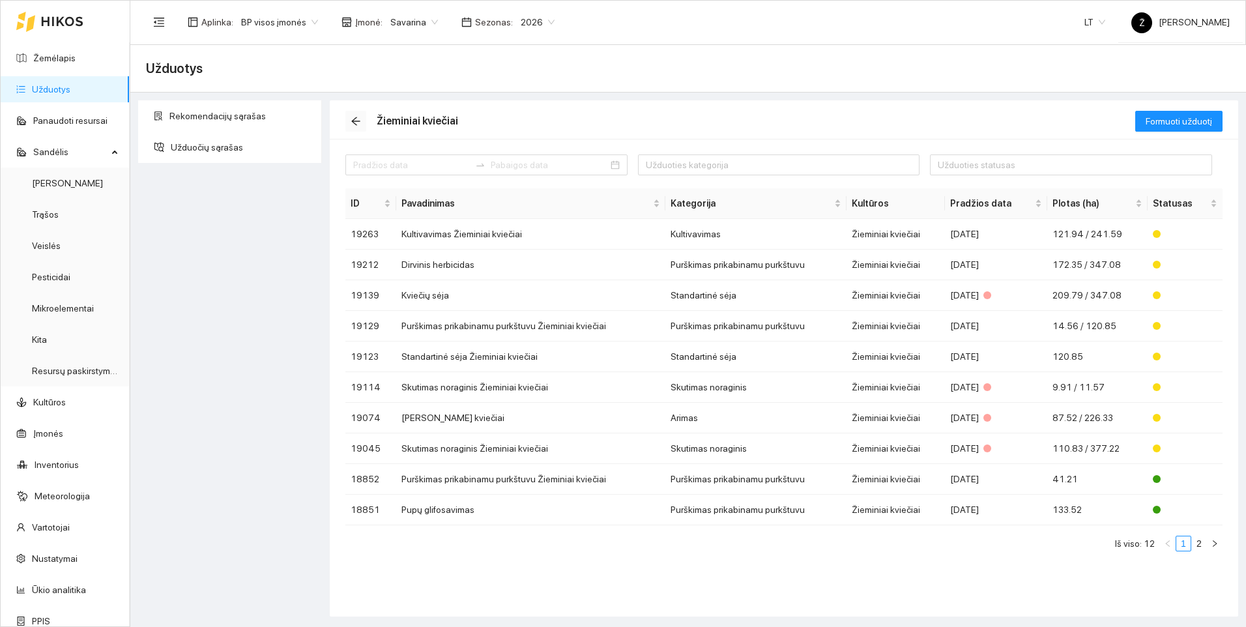
click at [358, 119] on icon "arrow-left" at bounding box center [356, 121] width 10 height 10
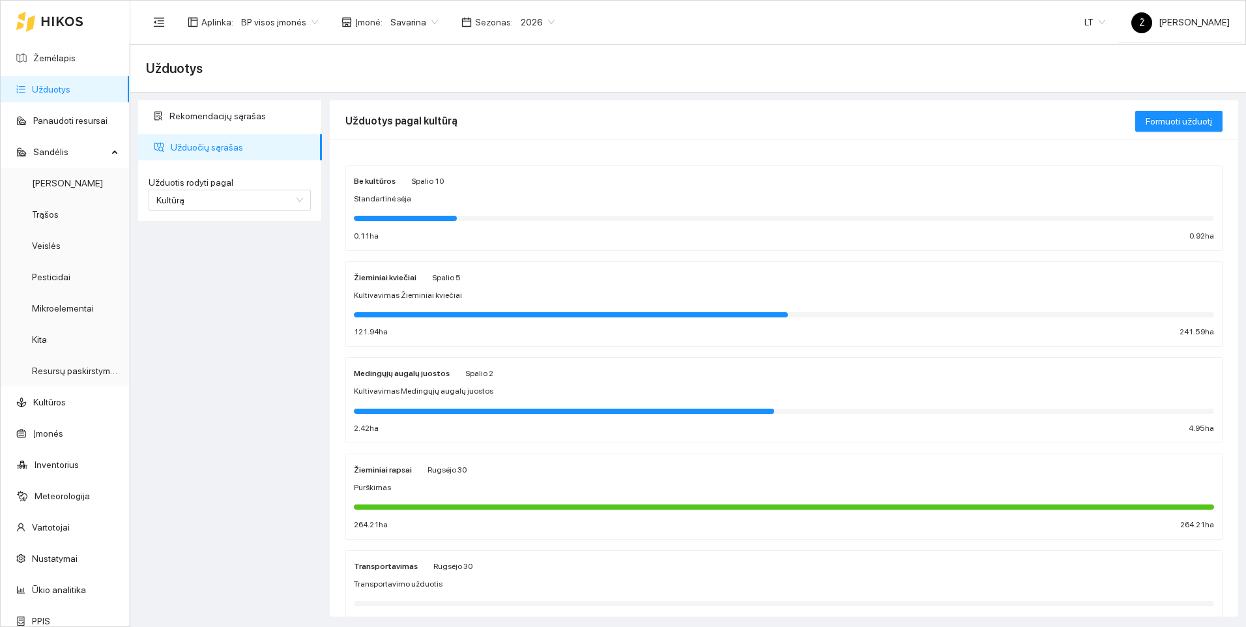
click at [307, 293] on div "Rekomendacijų sąrašas Užduočių sąrašas Užduotis rodyti pagal Kultūrą Užduotis r…" at bounding box center [230, 358] width 192 height 516
